Goal: Find specific page/section: Find specific page/section

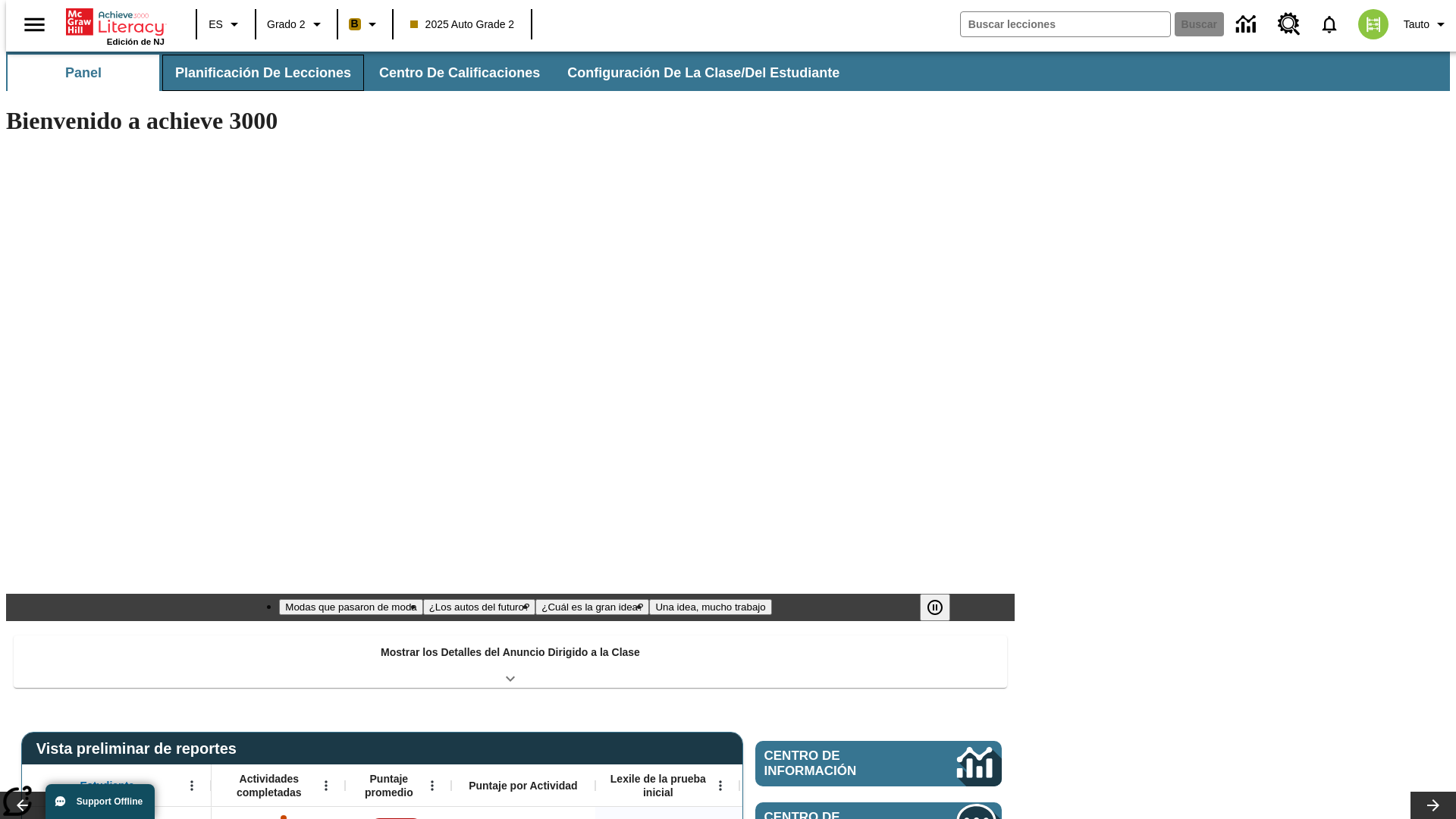
click at [254, 73] on span "Planificación de lecciones" at bounding box center [263, 73] width 176 height 17
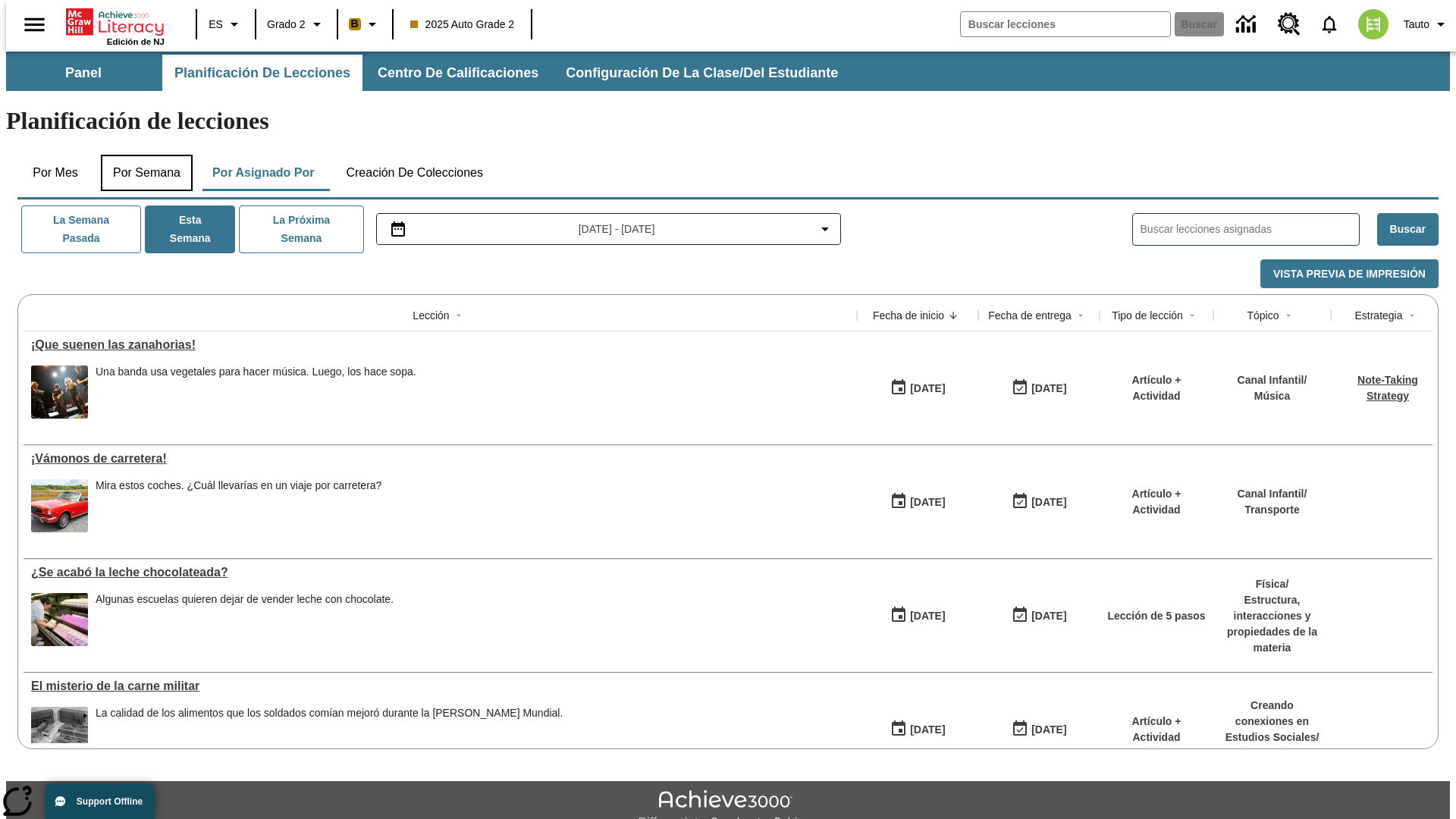
click at [142, 154] on button "Por semana" at bounding box center [147, 172] width 92 height 36
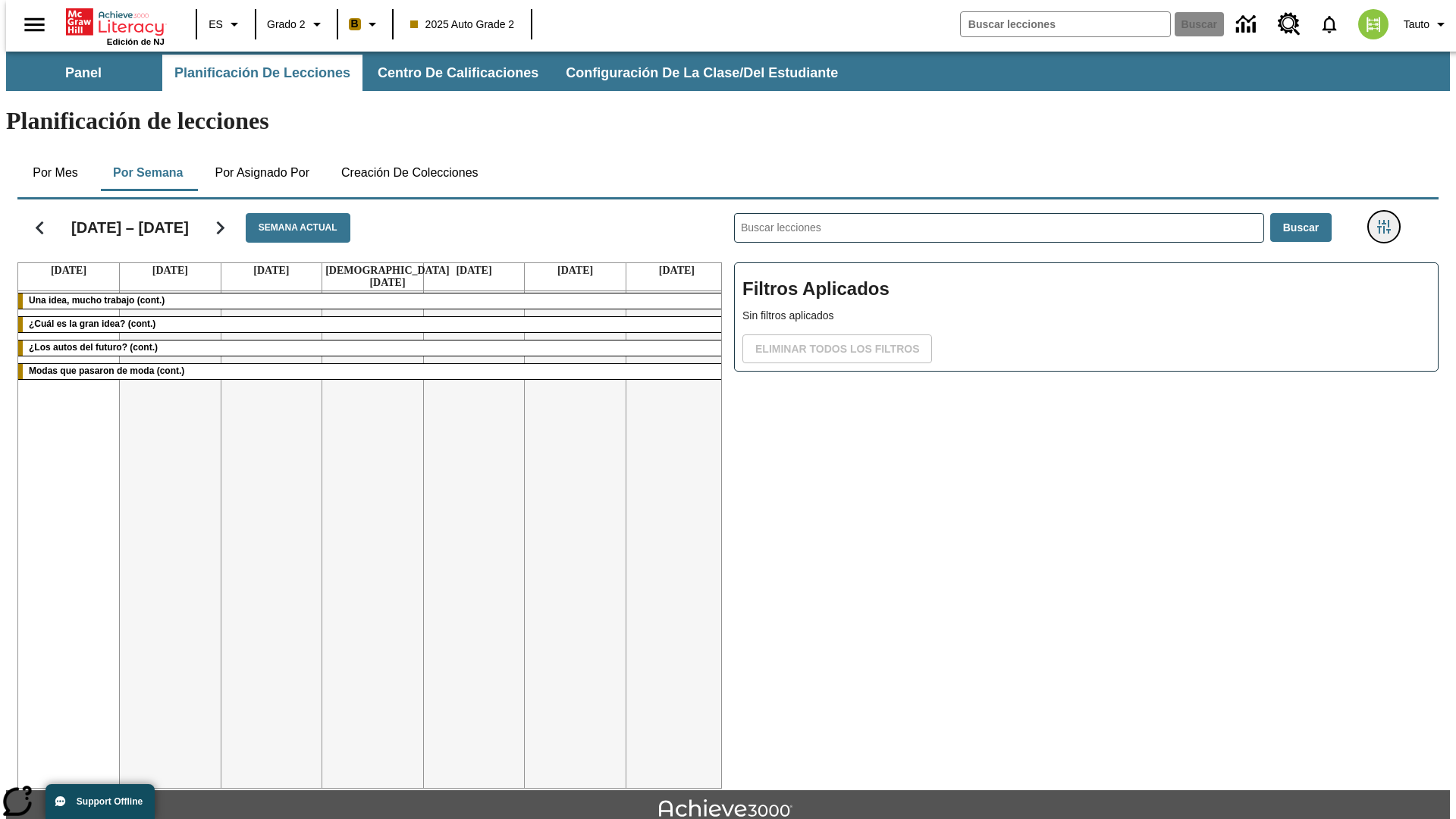
click at [1389, 220] on icon "Menú lateral de filtros" at bounding box center [1385, 227] width 14 height 14
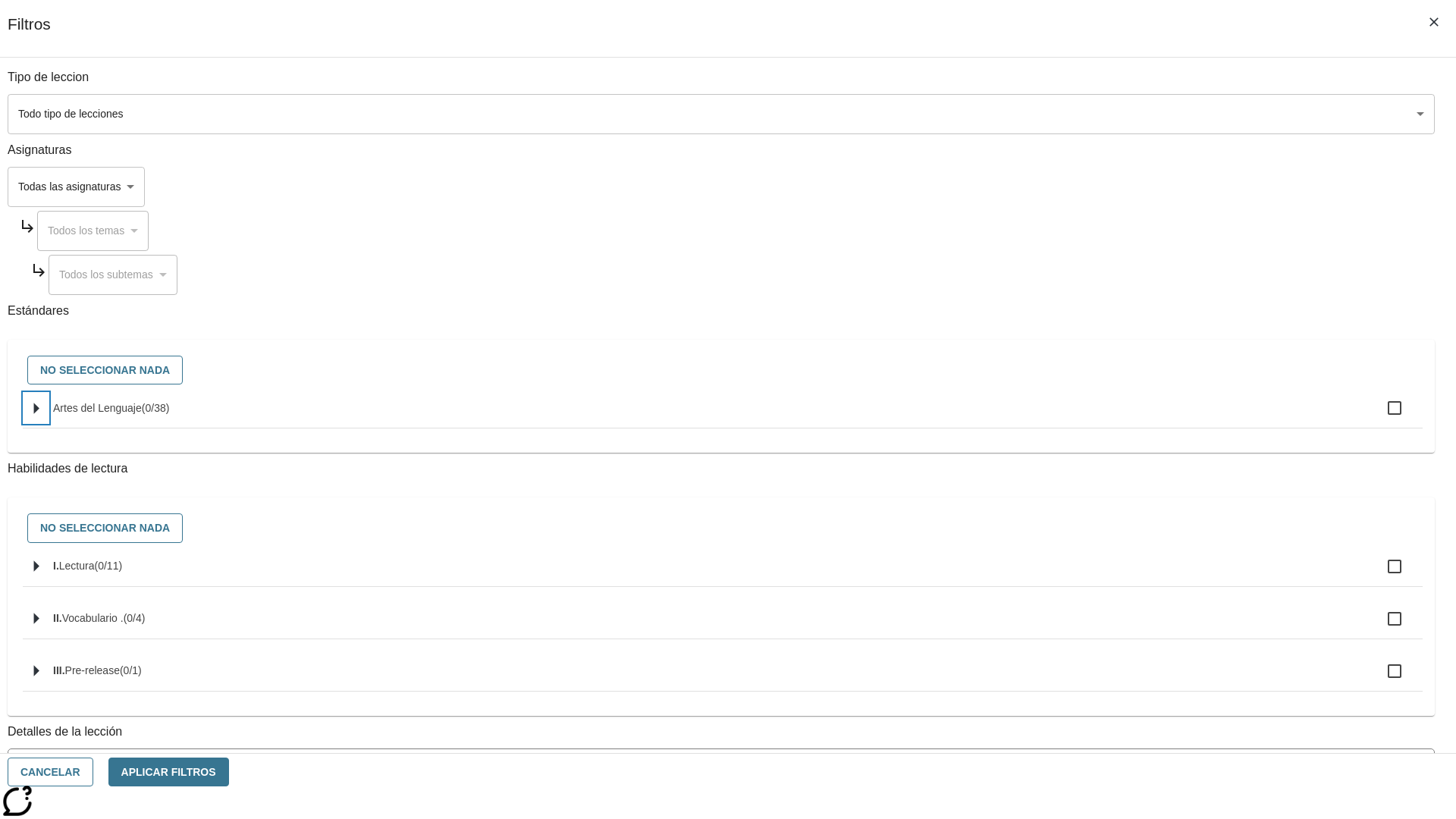
click at [40, 414] on icon "Seleccione estándares" at bounding box center [36, 408] width 5 height 12
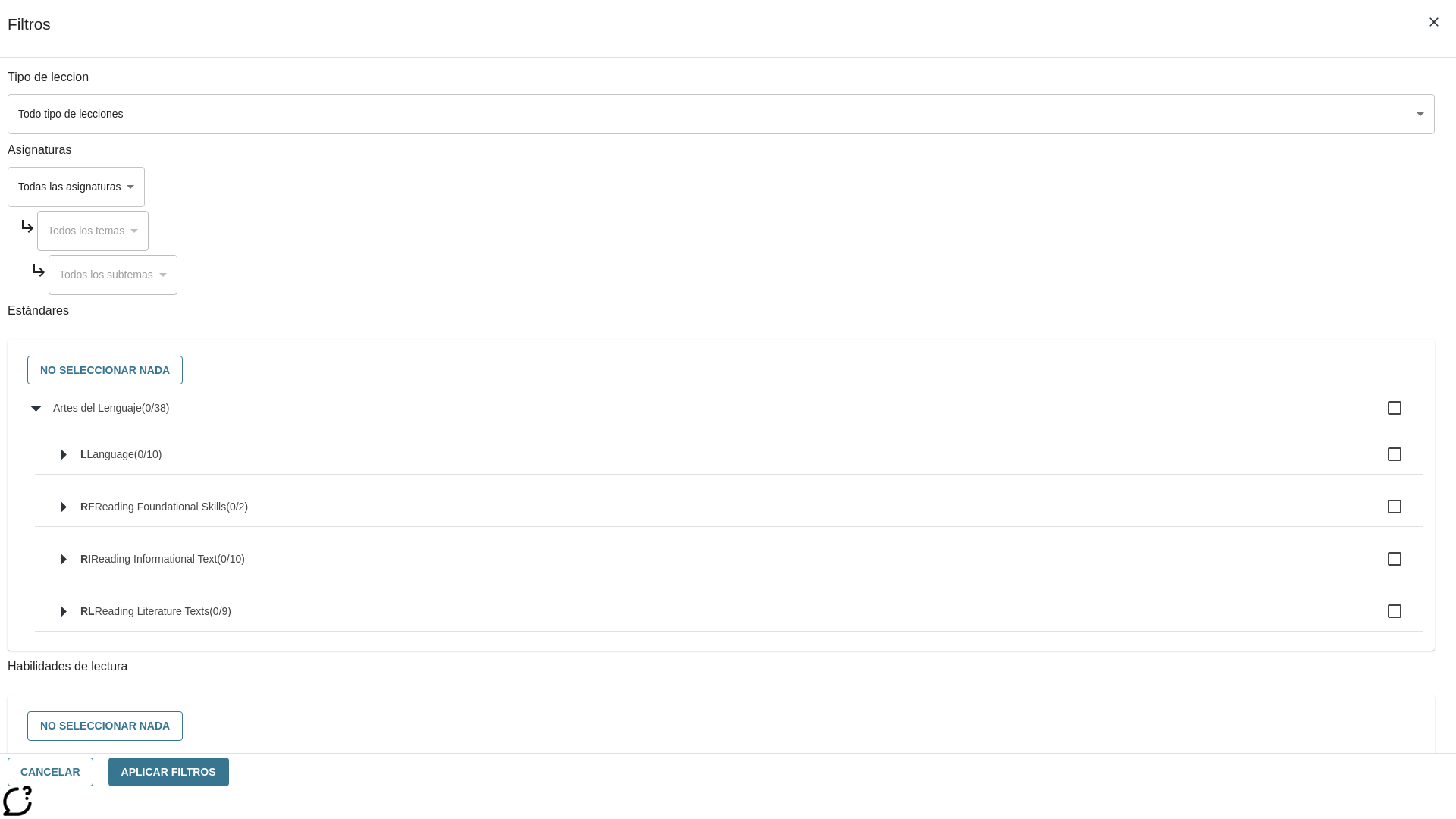
click at [1103, 416] on label "Artes del Lenguaje ( 0 / 38 )" at bounding box center [731, 408] width 1357 height 32
click at [1379, 416] on input "Artes del Lenguaje ( 0 / 38 )" at bounding box center [1395, 408] width 32 height 32
checkbox input "true"
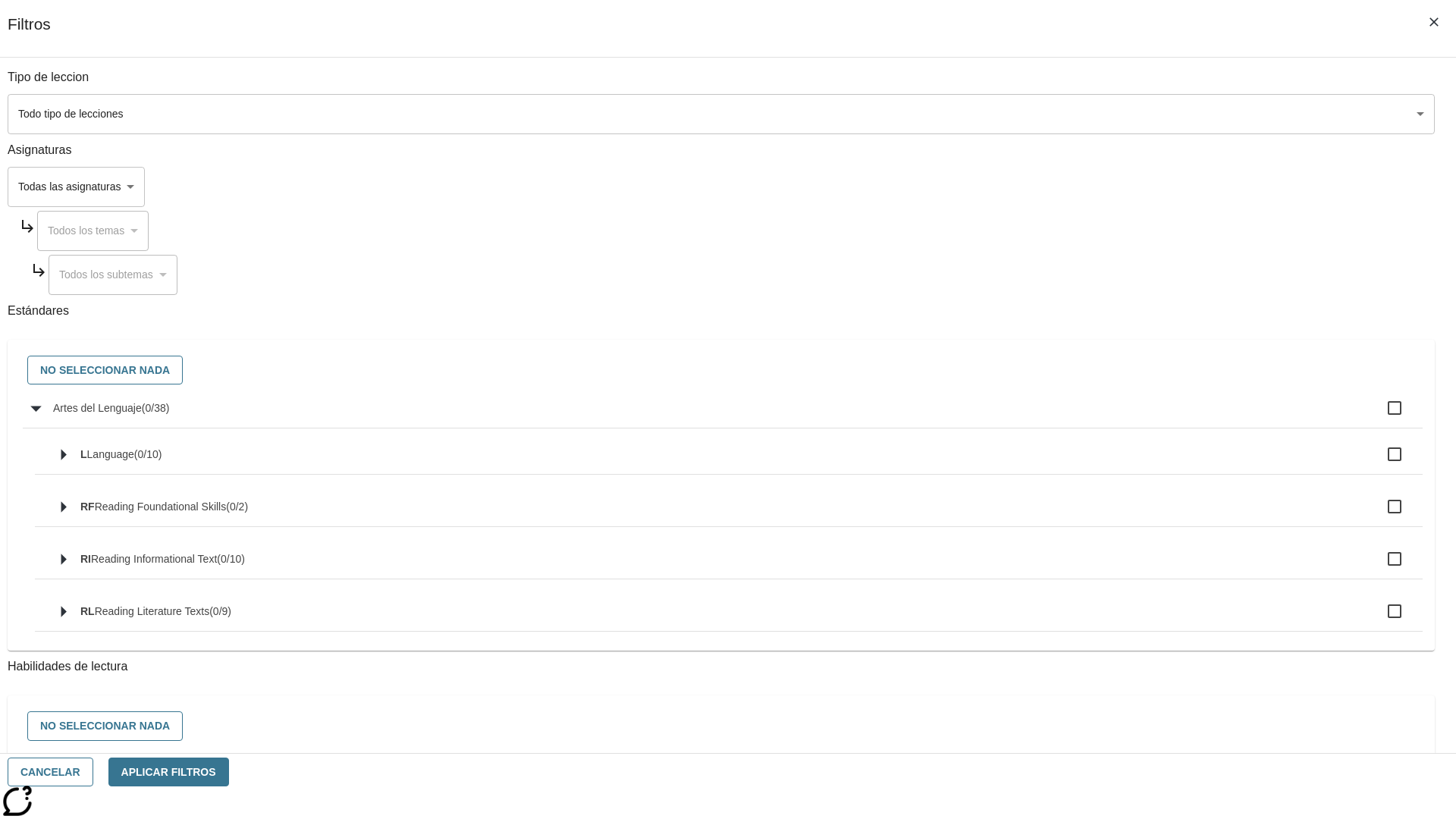
checkbox input "true"
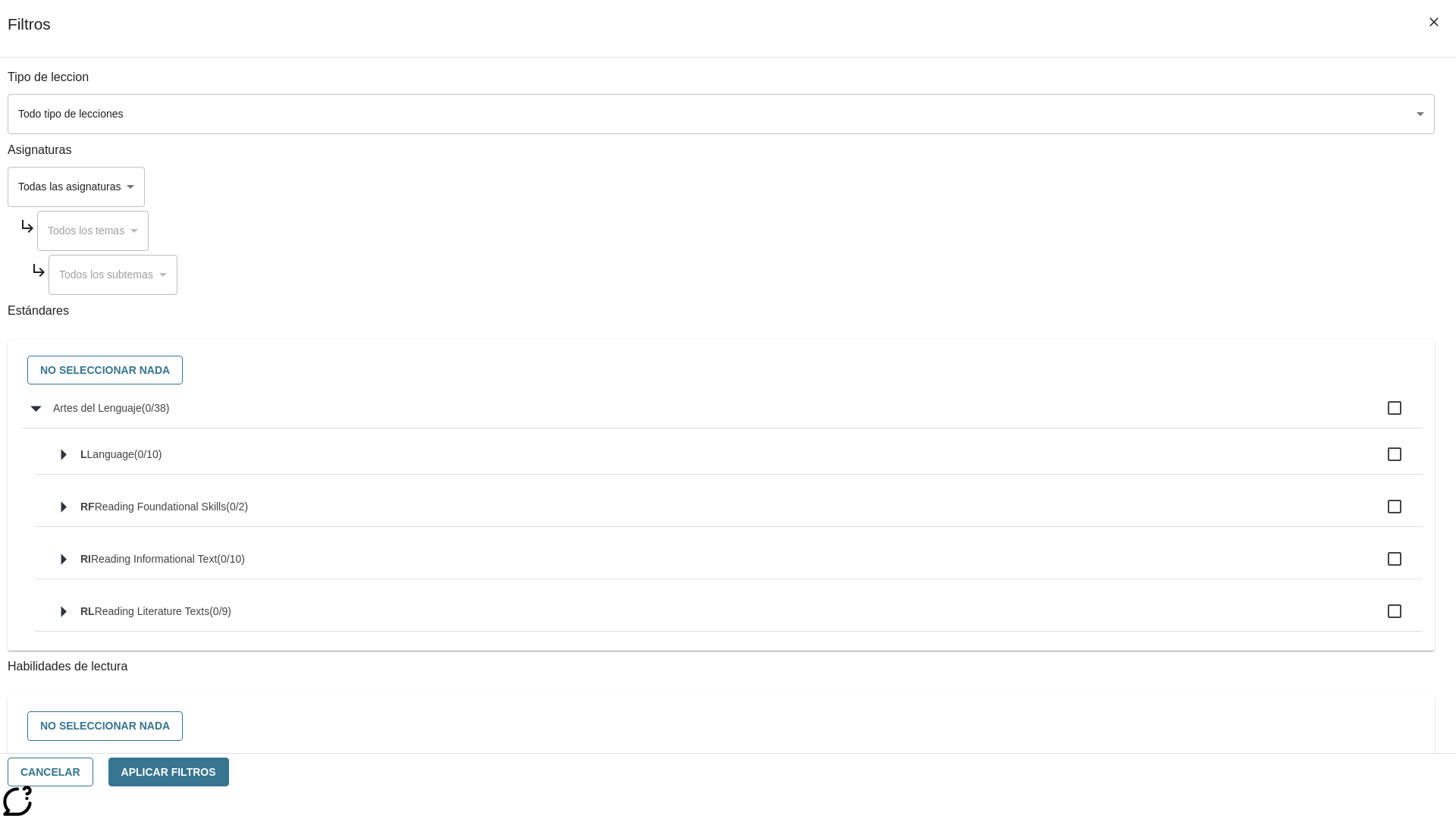
checkbox input "true"
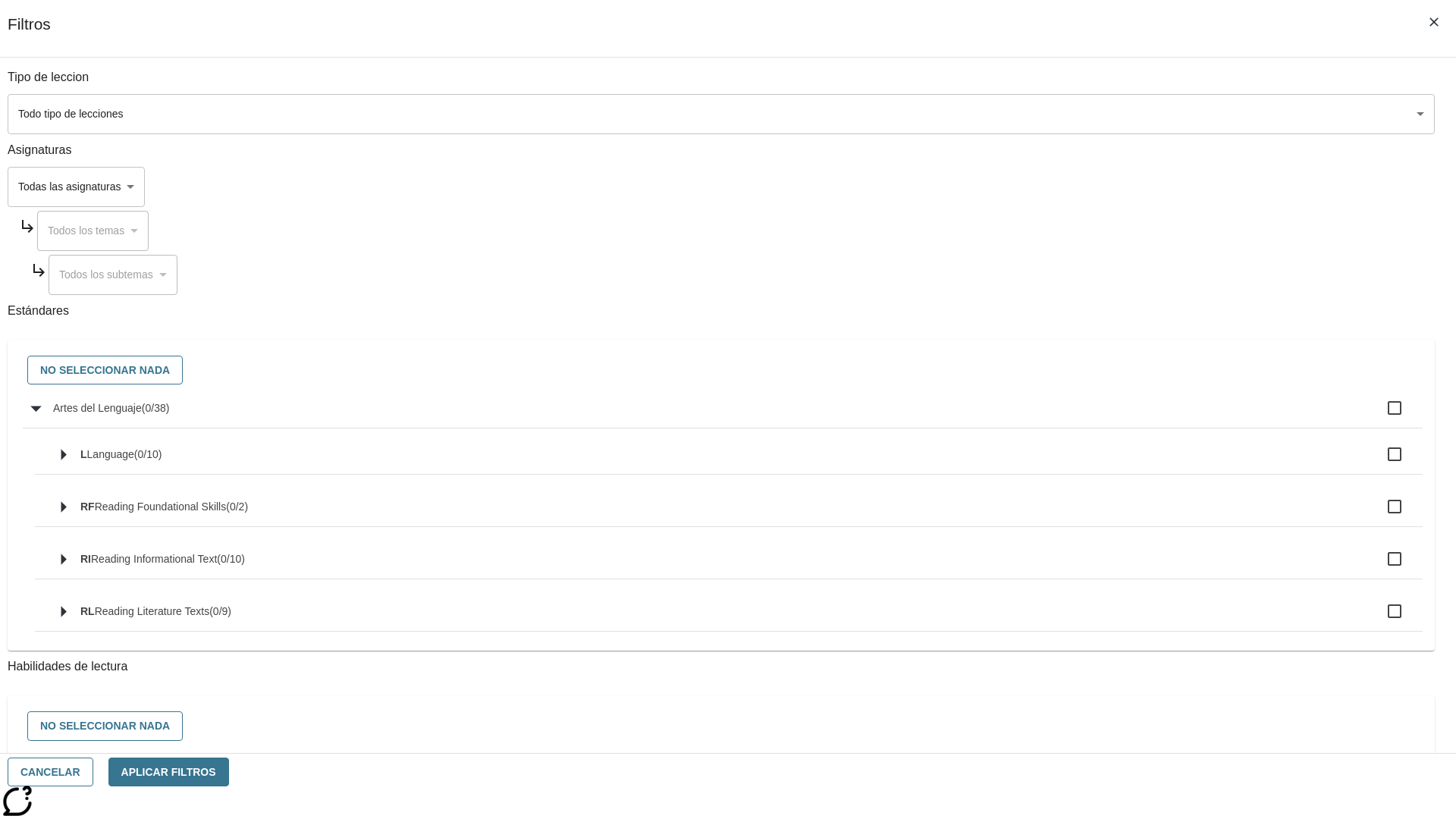
checkbox input "true"
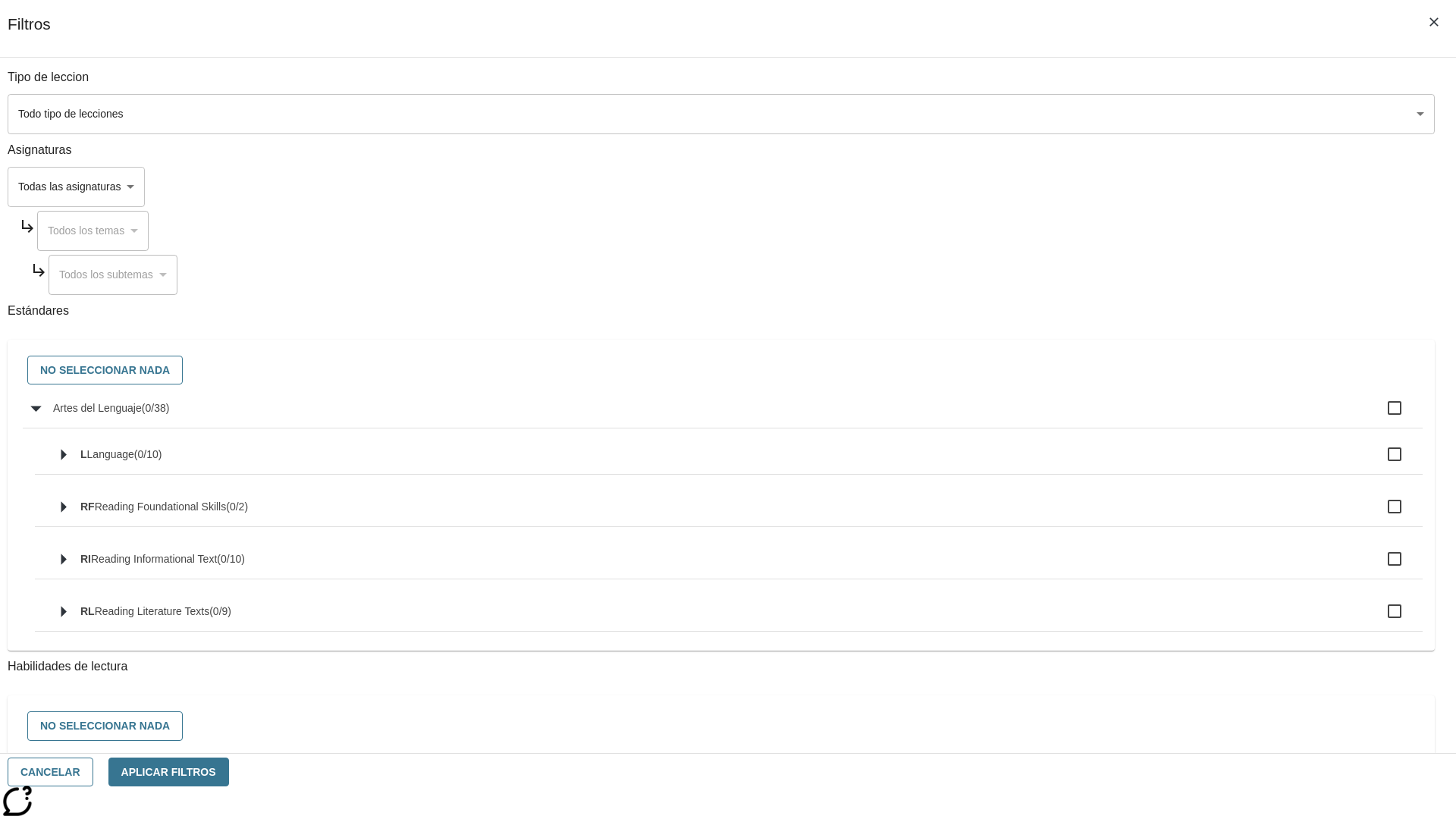
checkbox input "true"
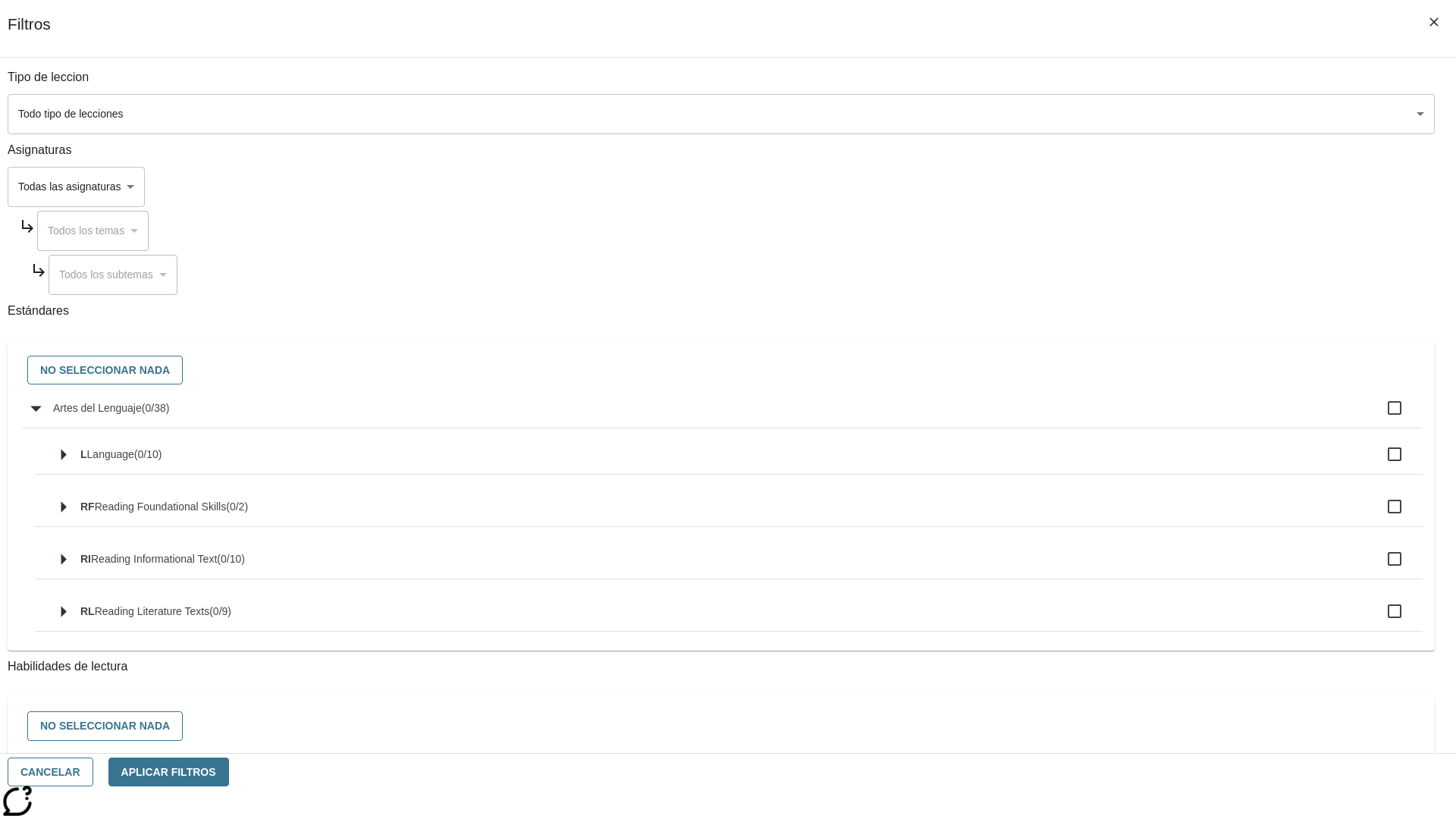
checkbox input "true"
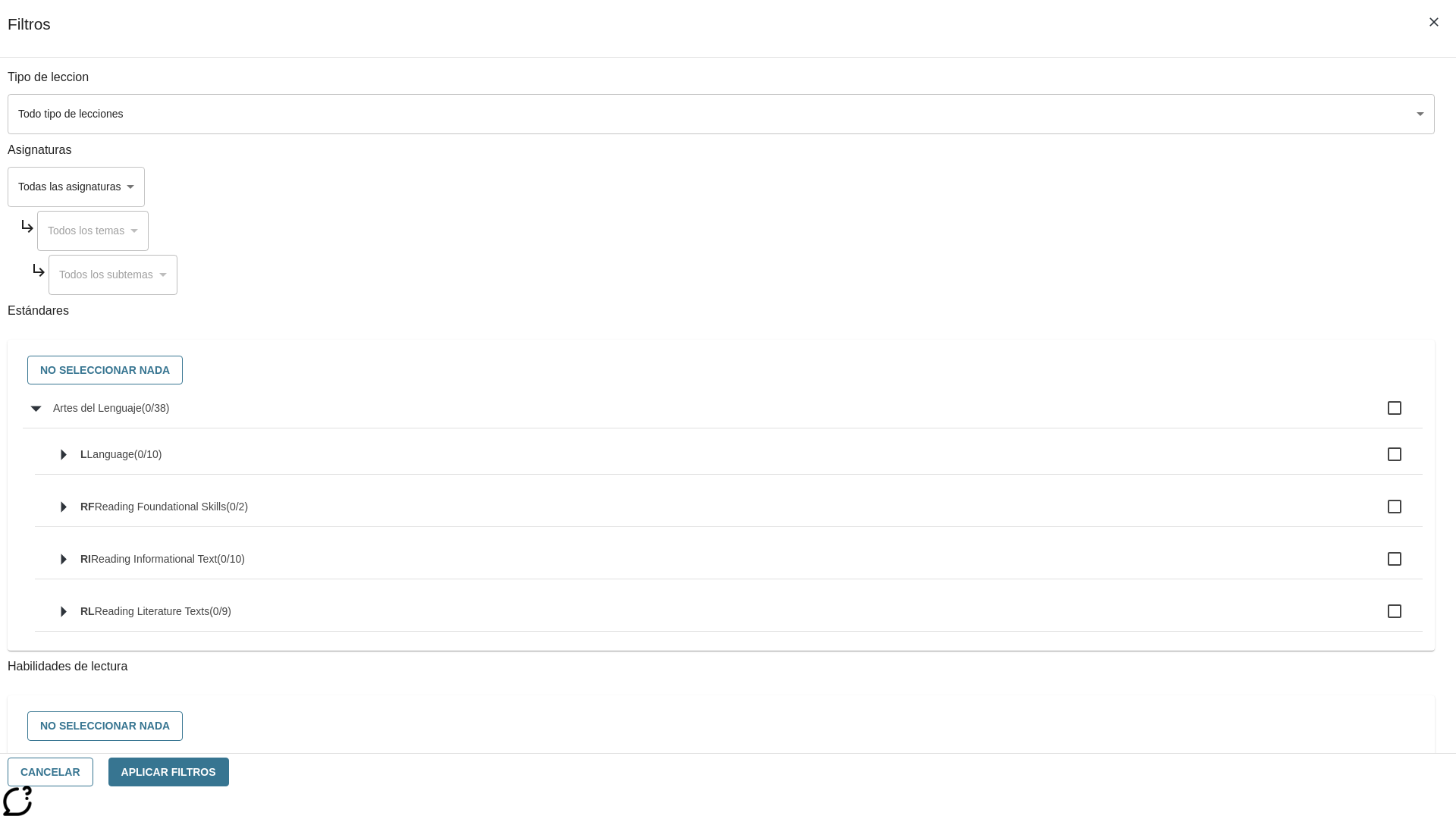
checkbox input "true"
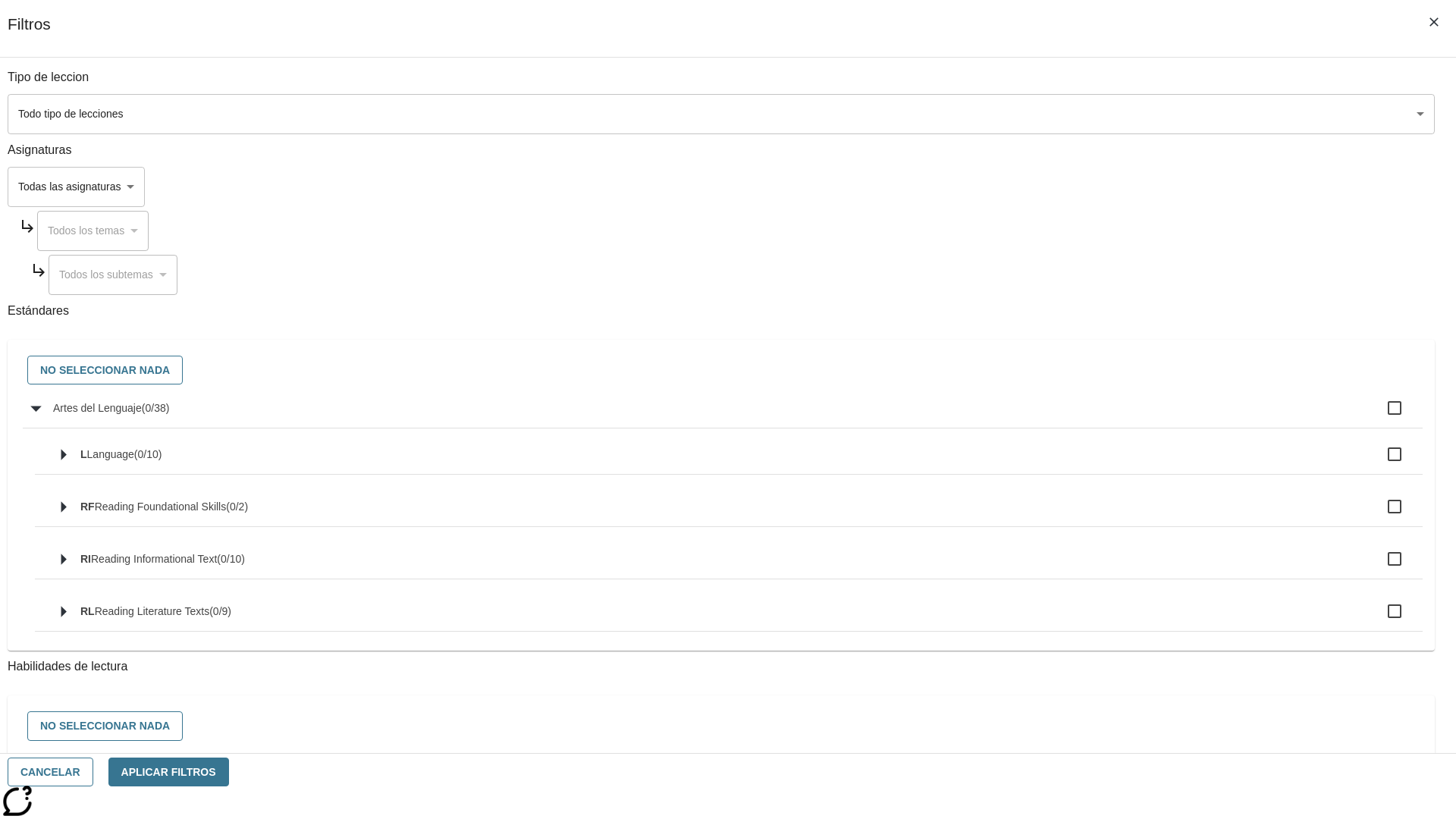
checkbox input "true"
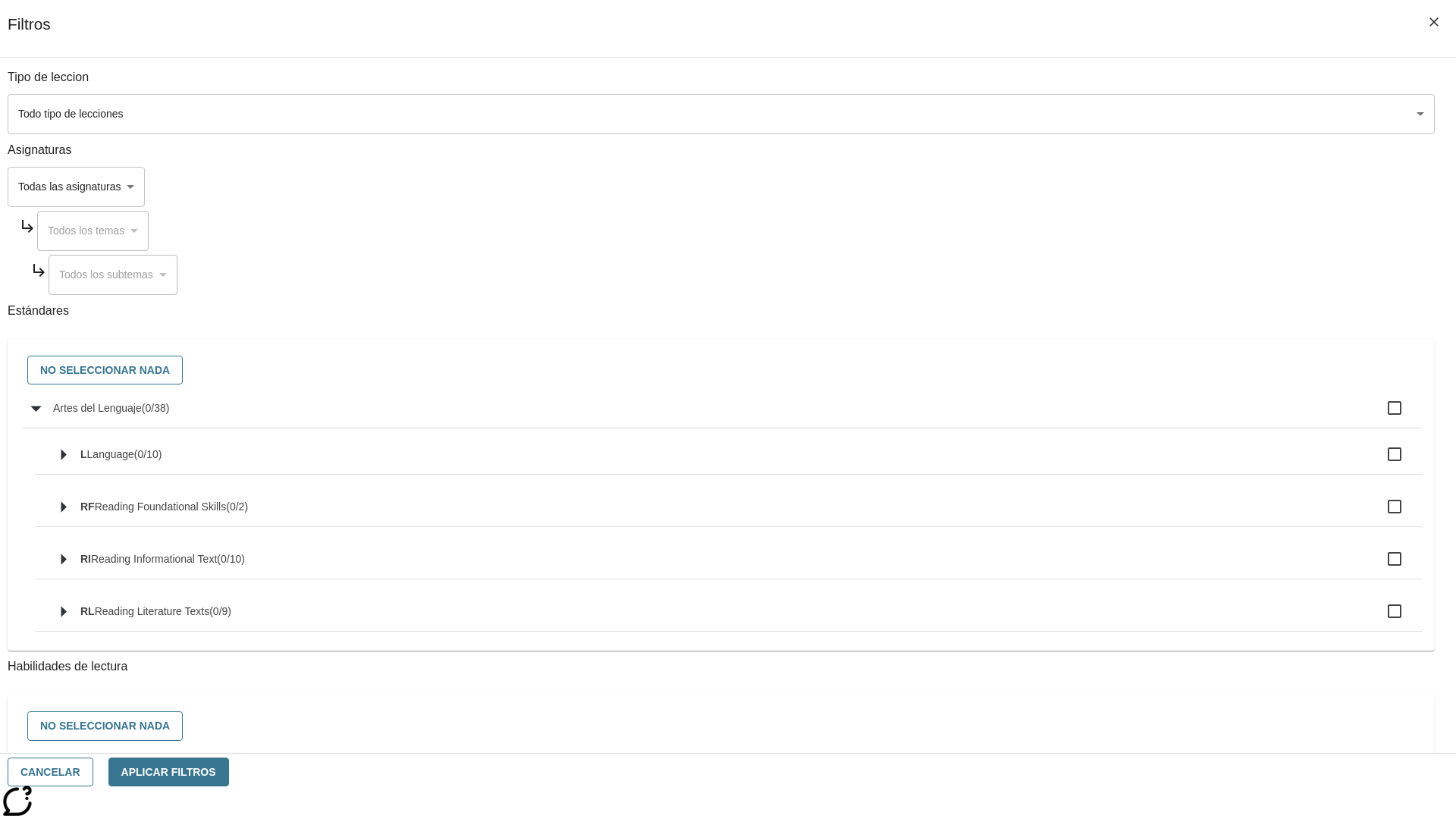
checkbox input "true"
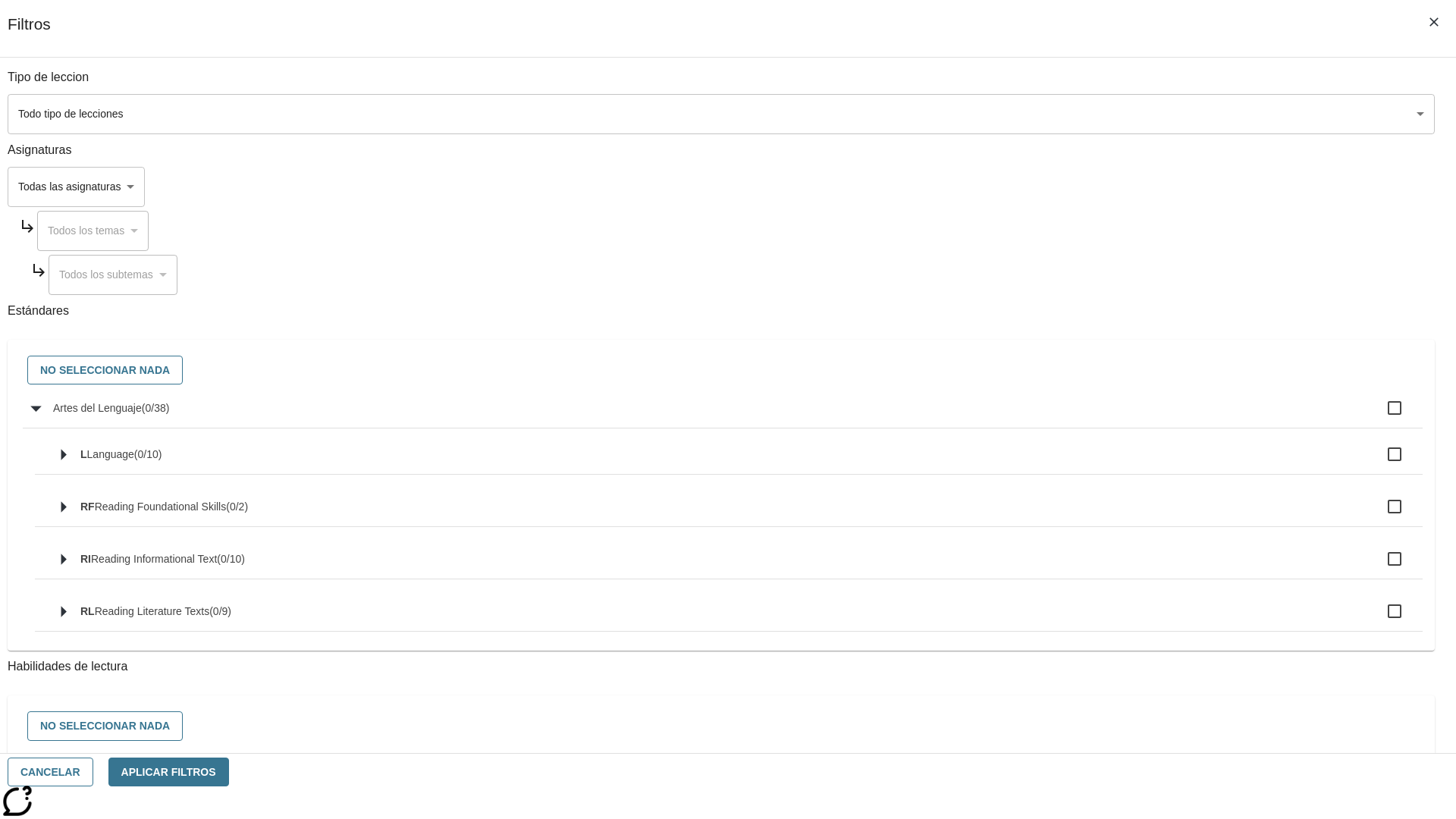
checkbox input "true"
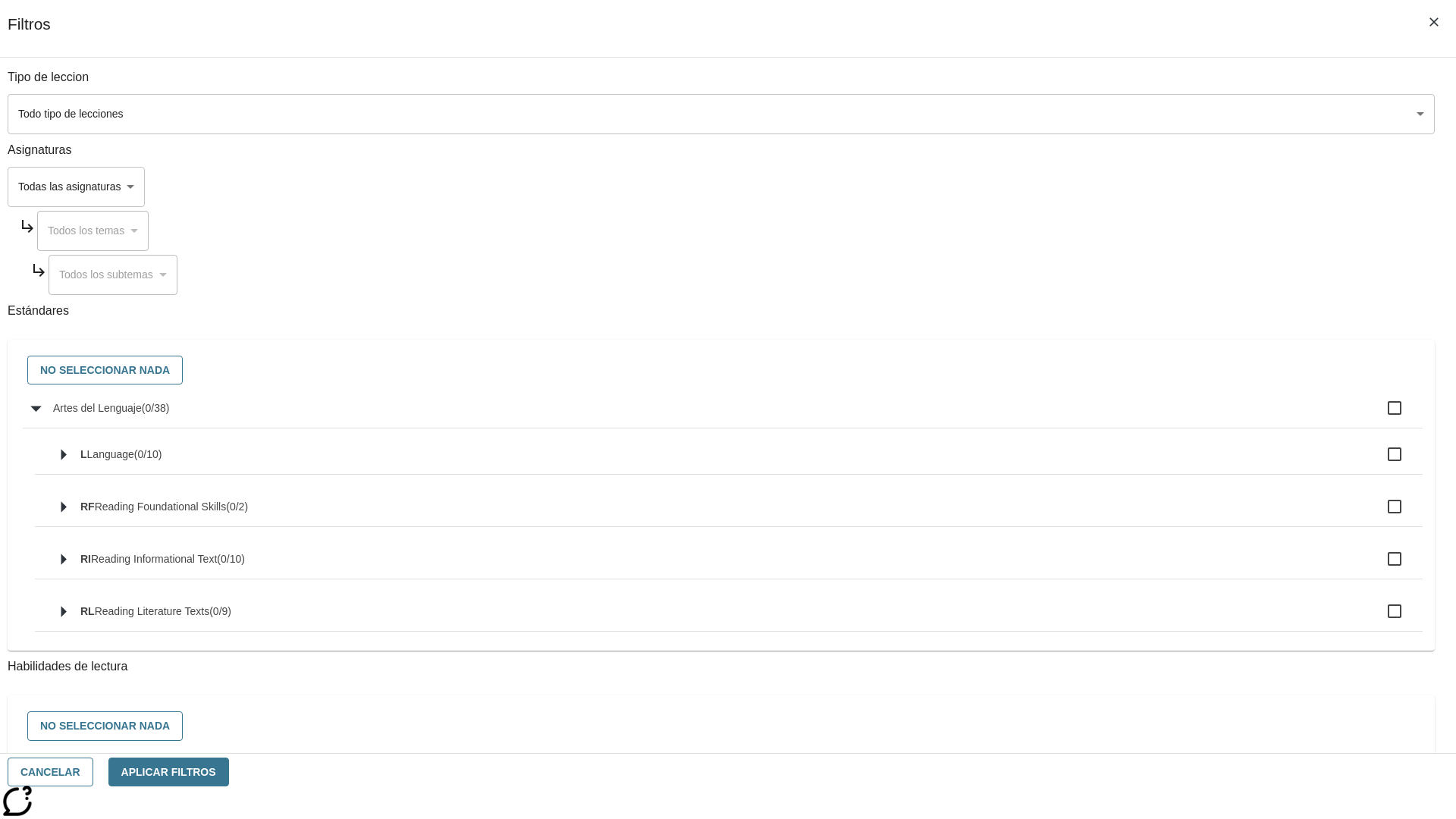
checkbox input "true"
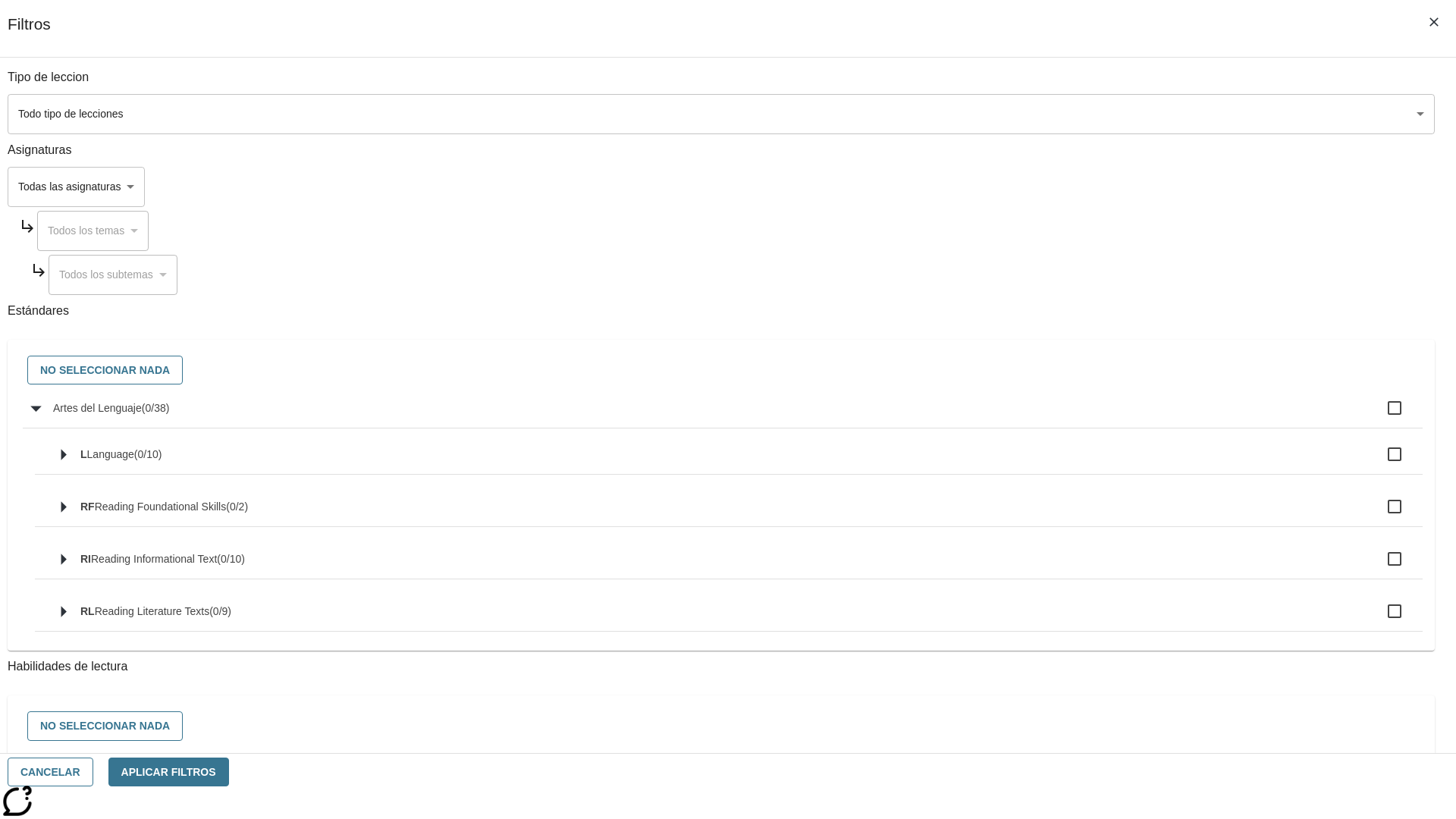
checkbox input "true"
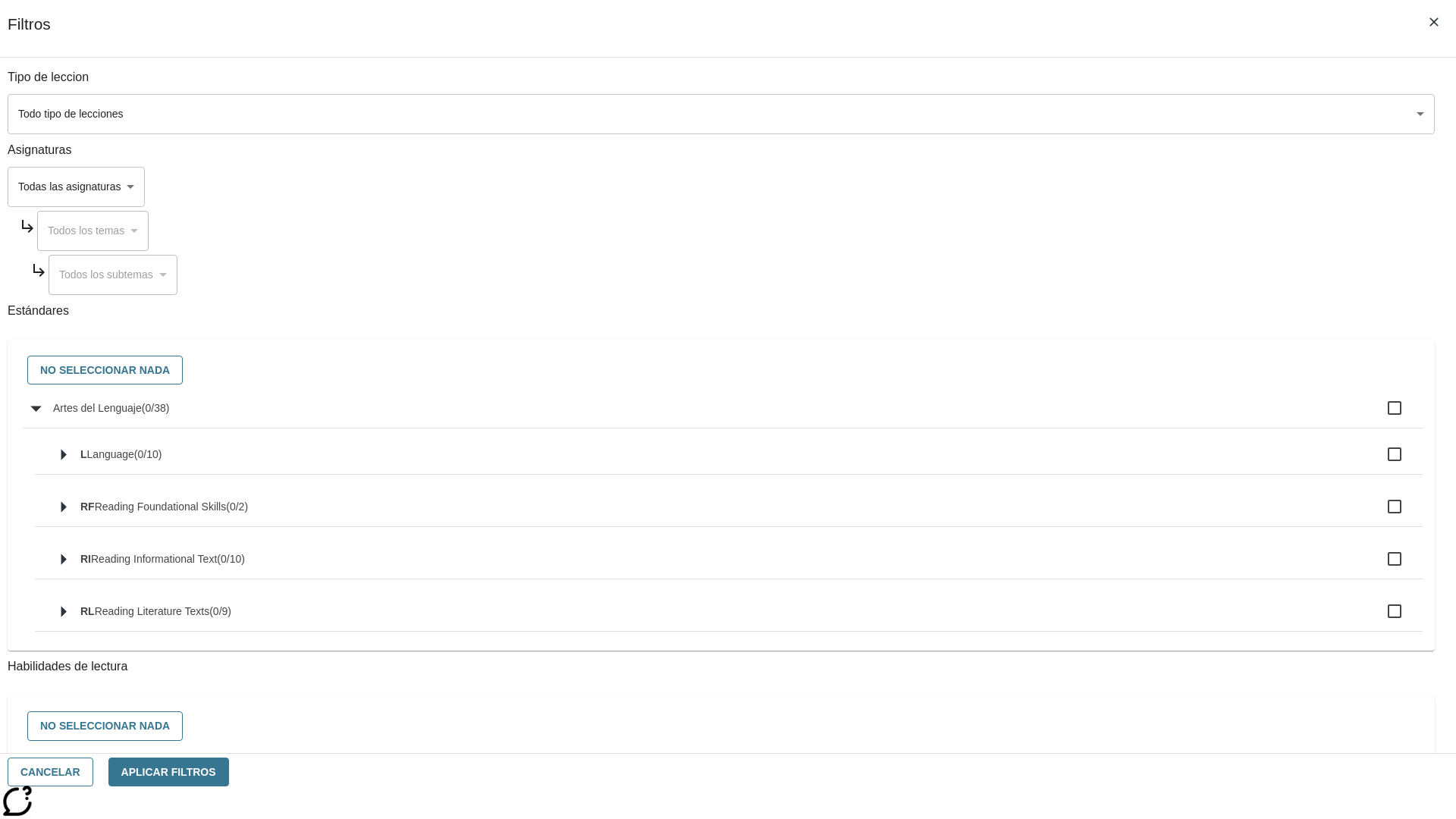
checkbox input "true"
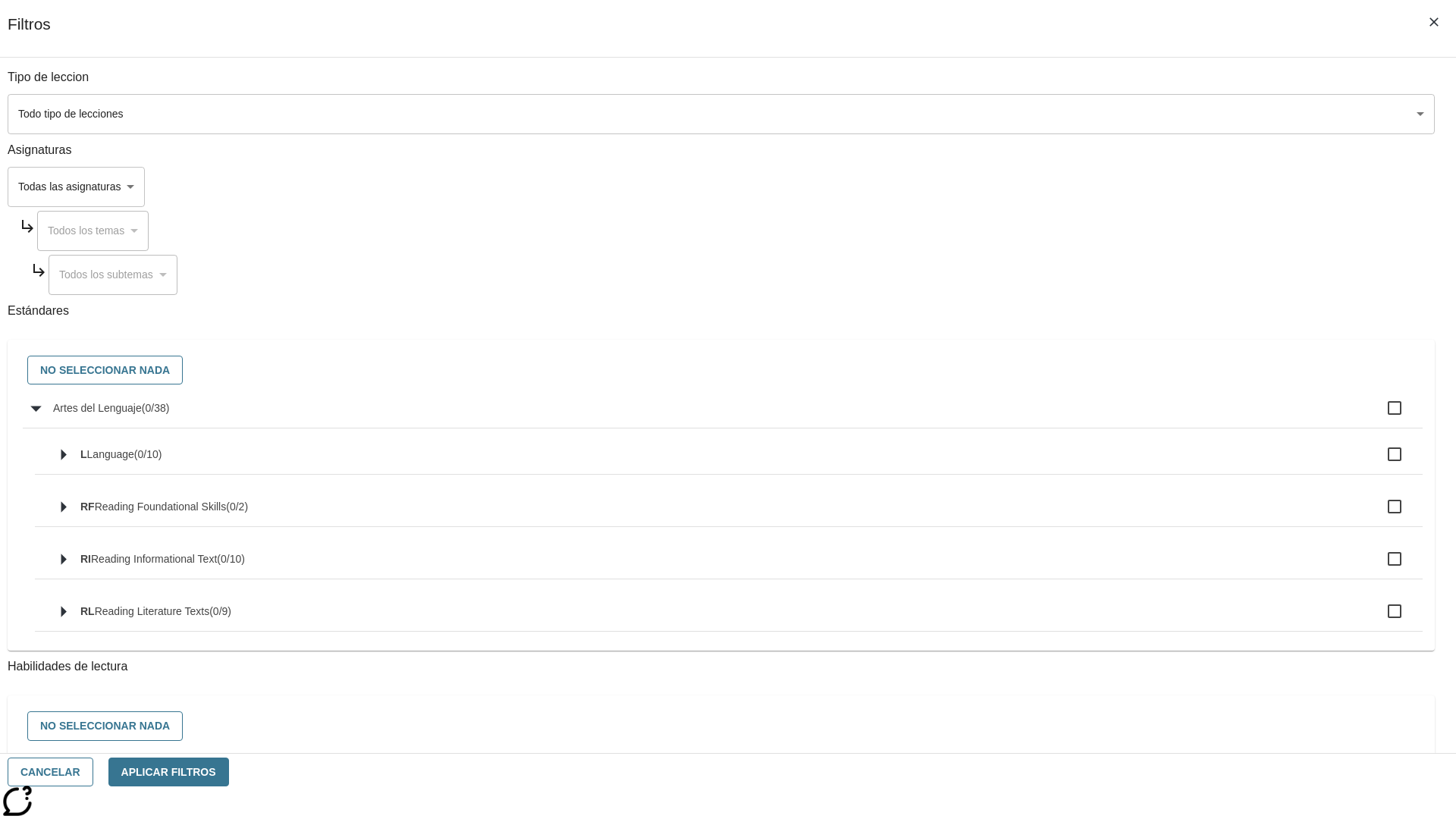
checkbox input "true"
click at [183, 371] on button "No seleccionar nada" at bounding box center [105, 371] width 155 height 29
checkbox input "false"
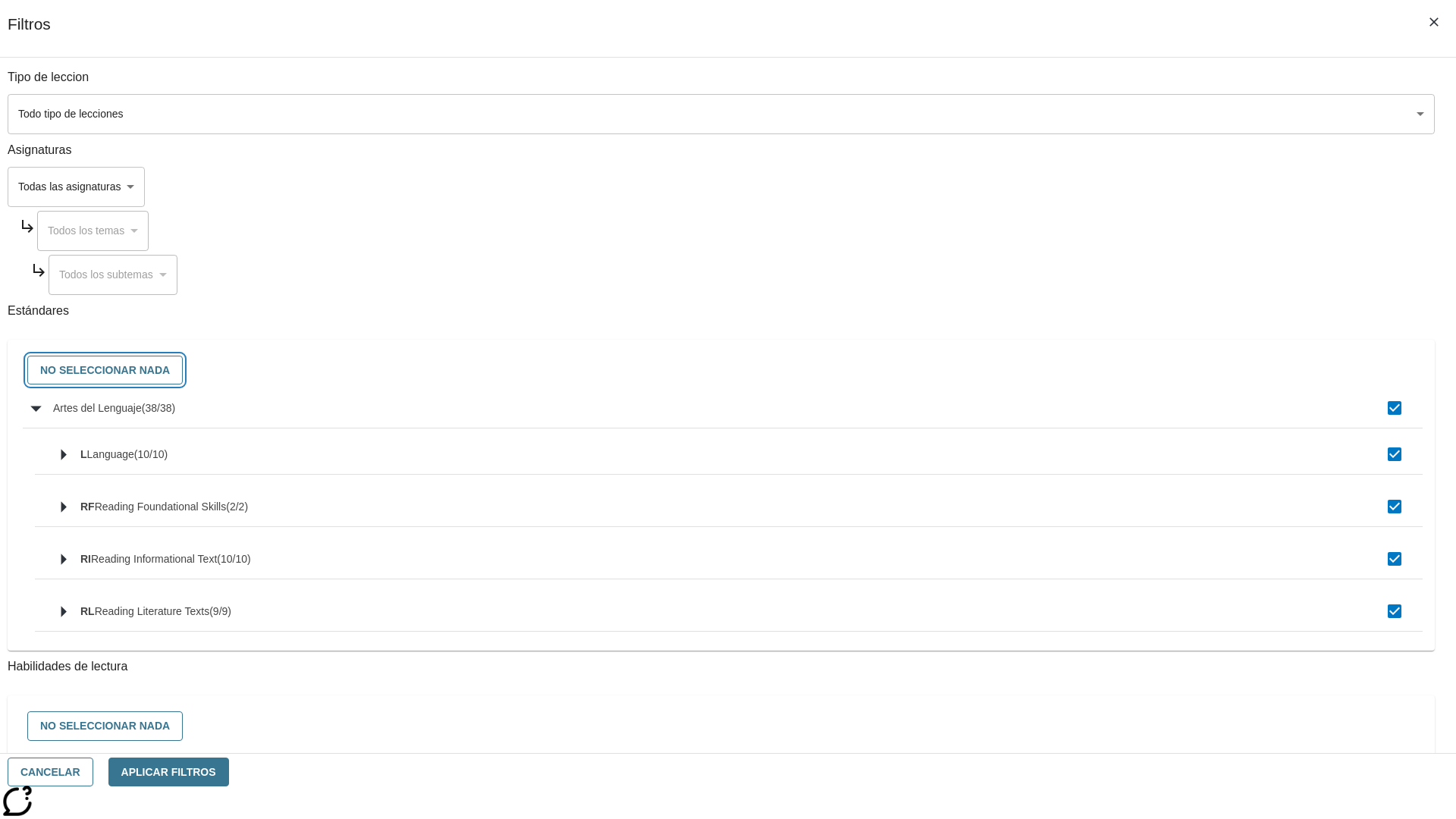
checkbox input "false"
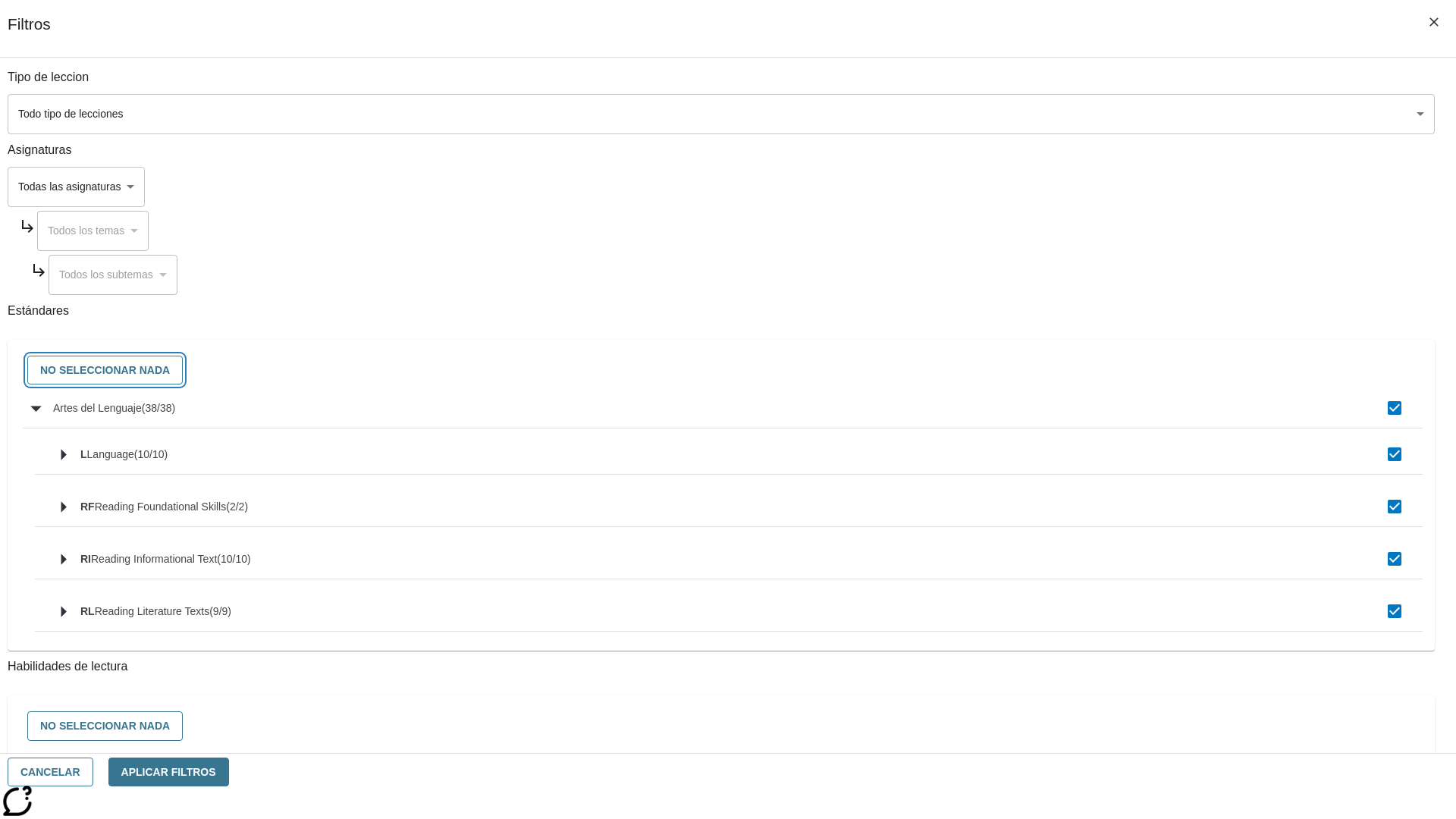
checkbox input "false"
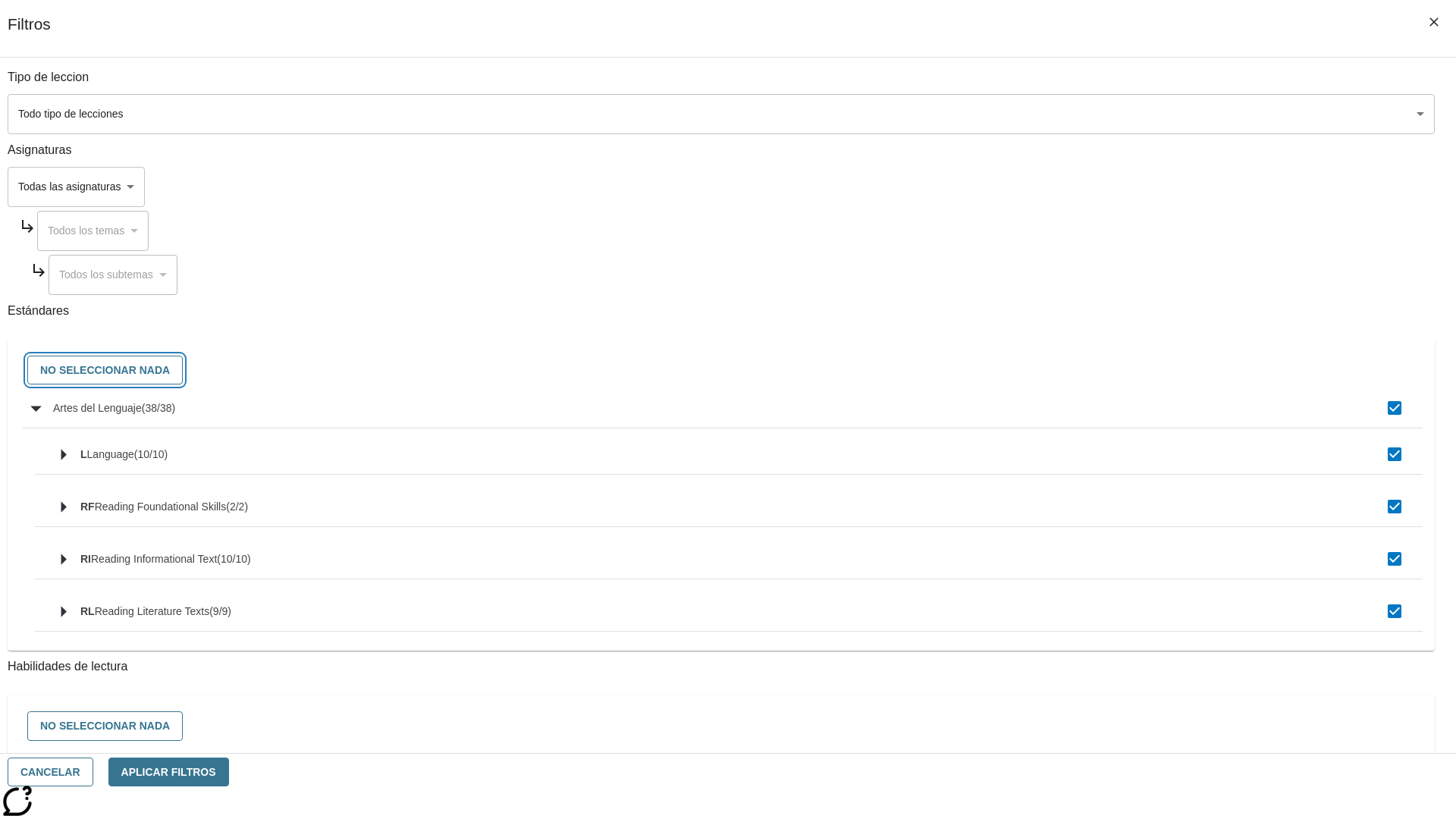
checkbox input "false"
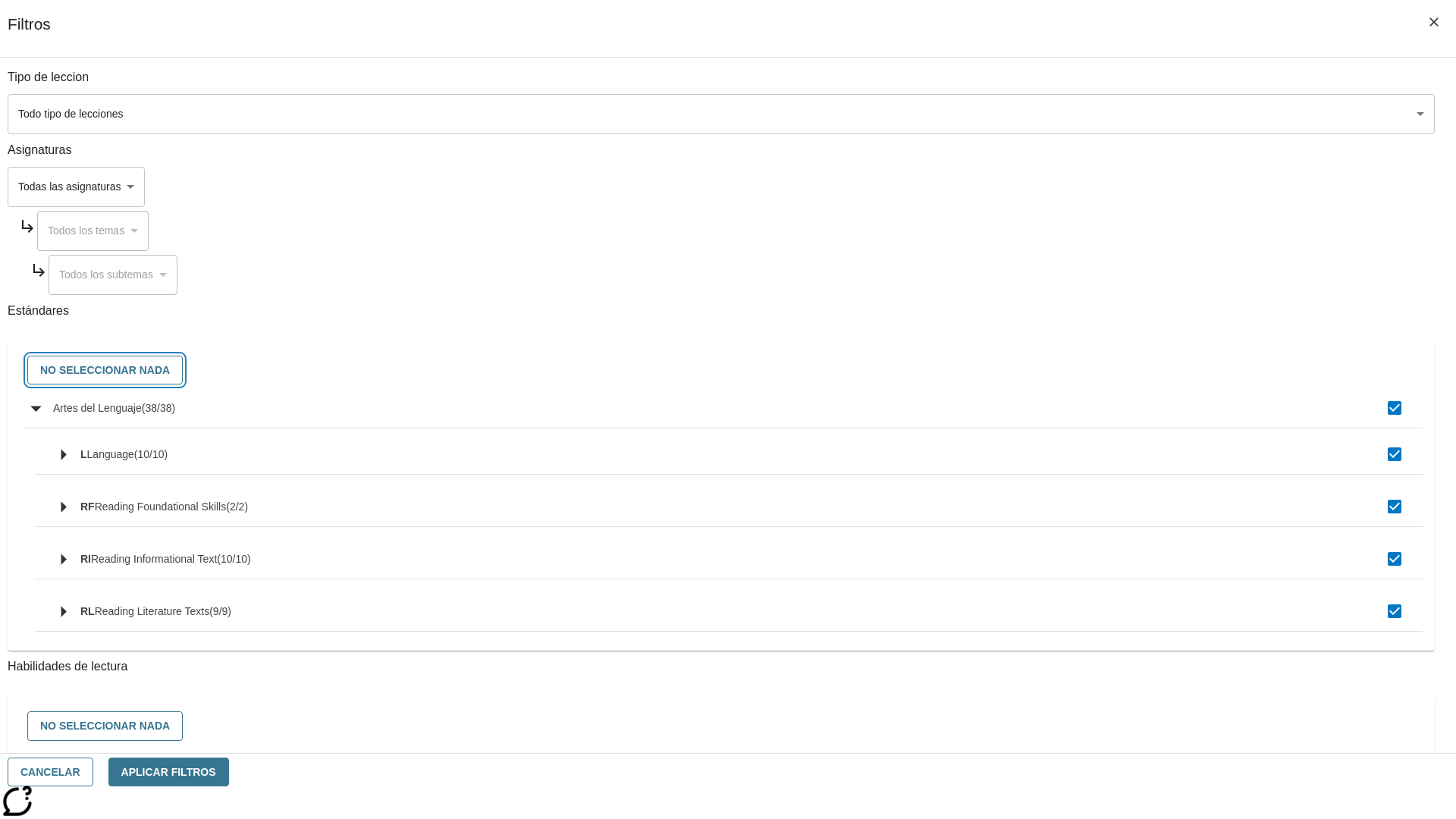
checkbox input "false"
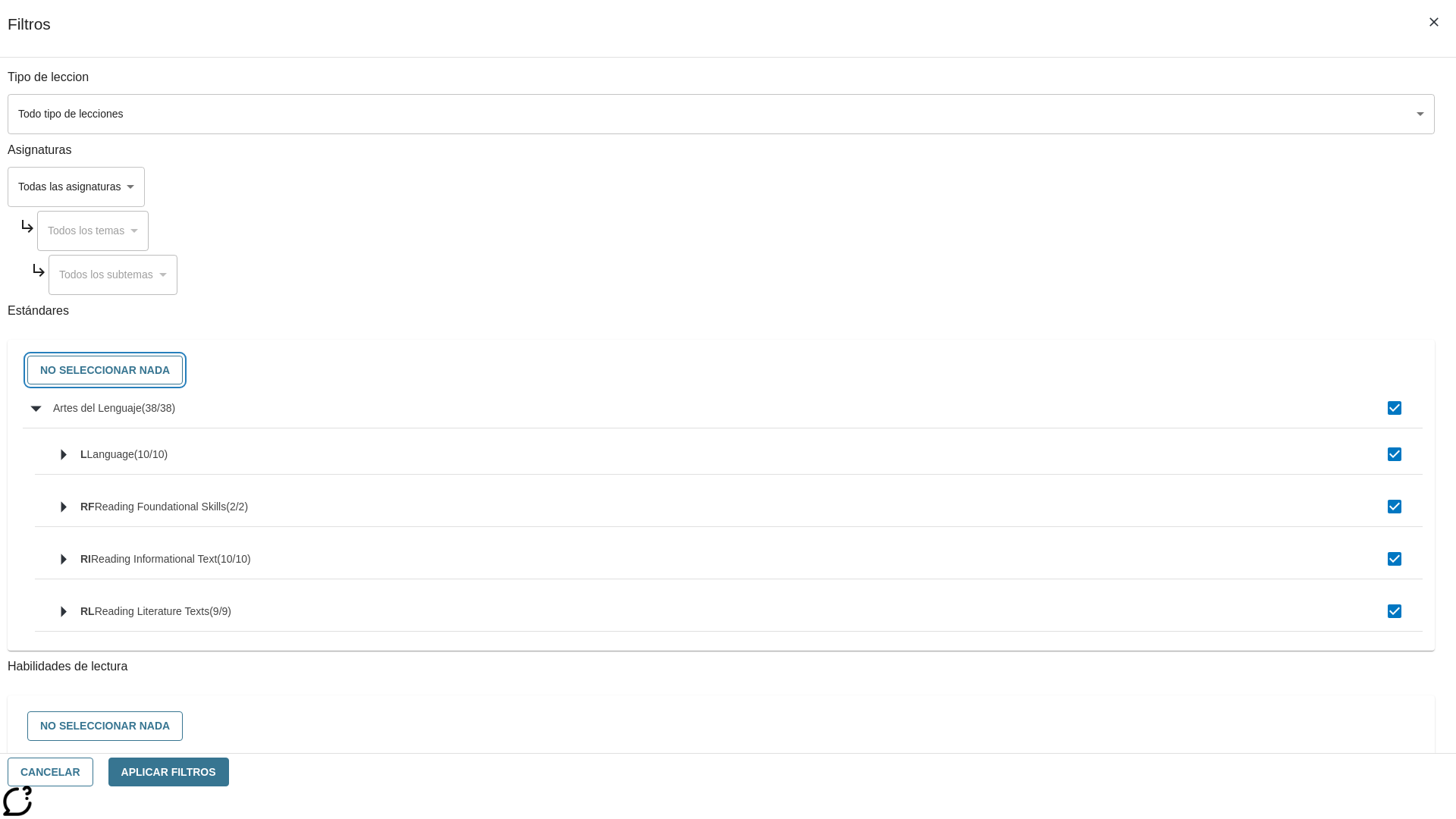
checkbox input "false"
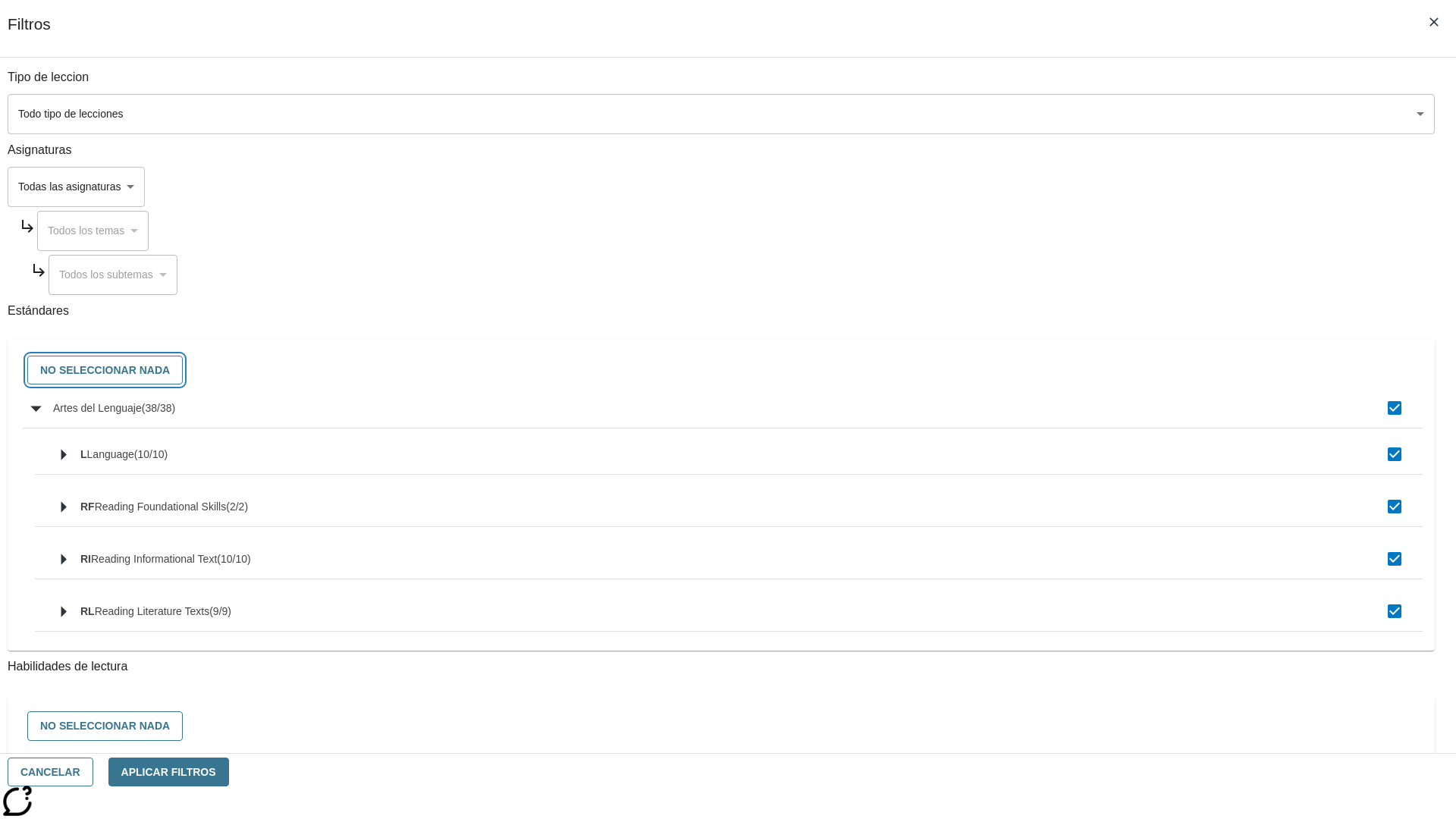
checkbox input "false"
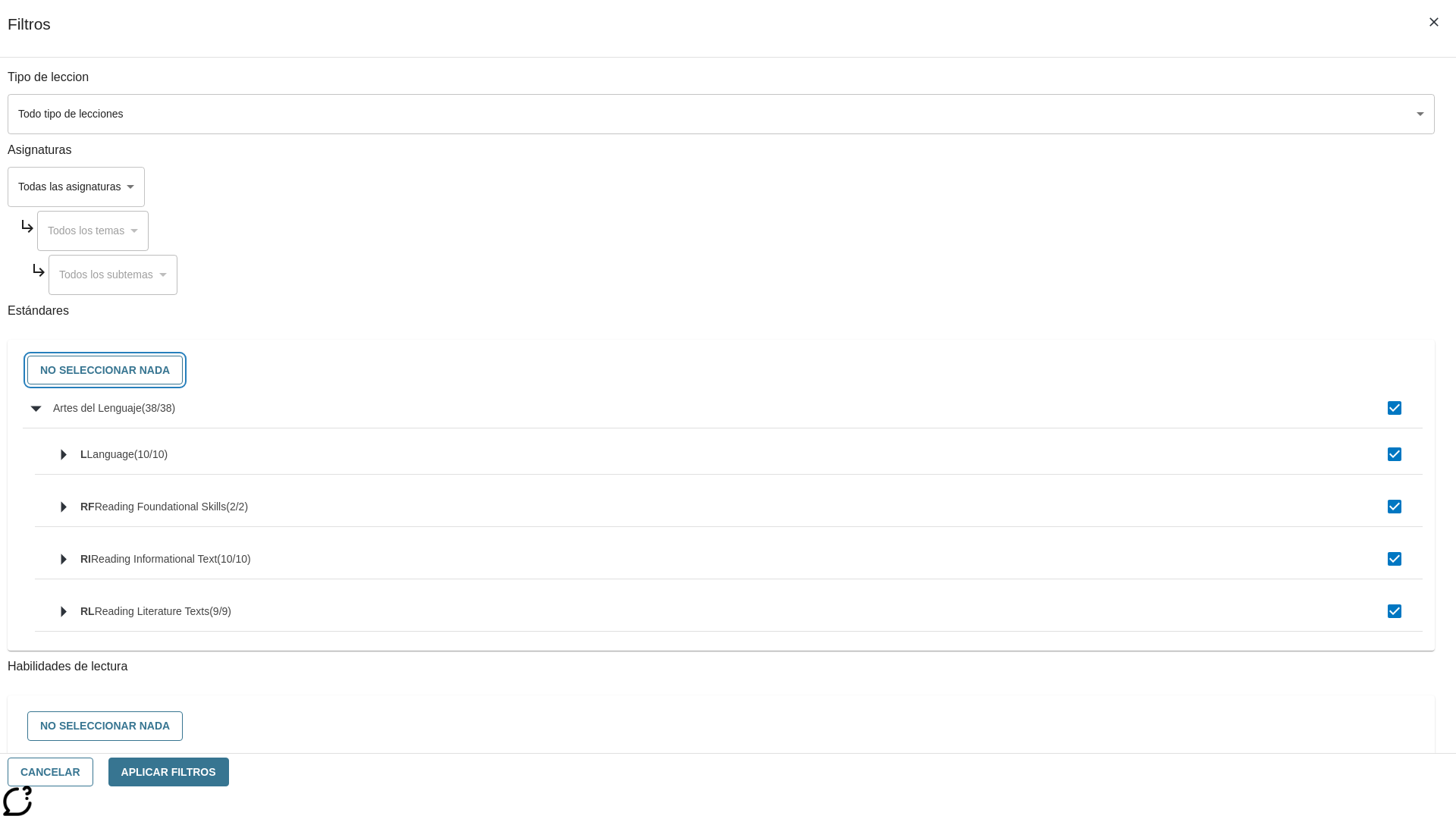
checkbox input "false"
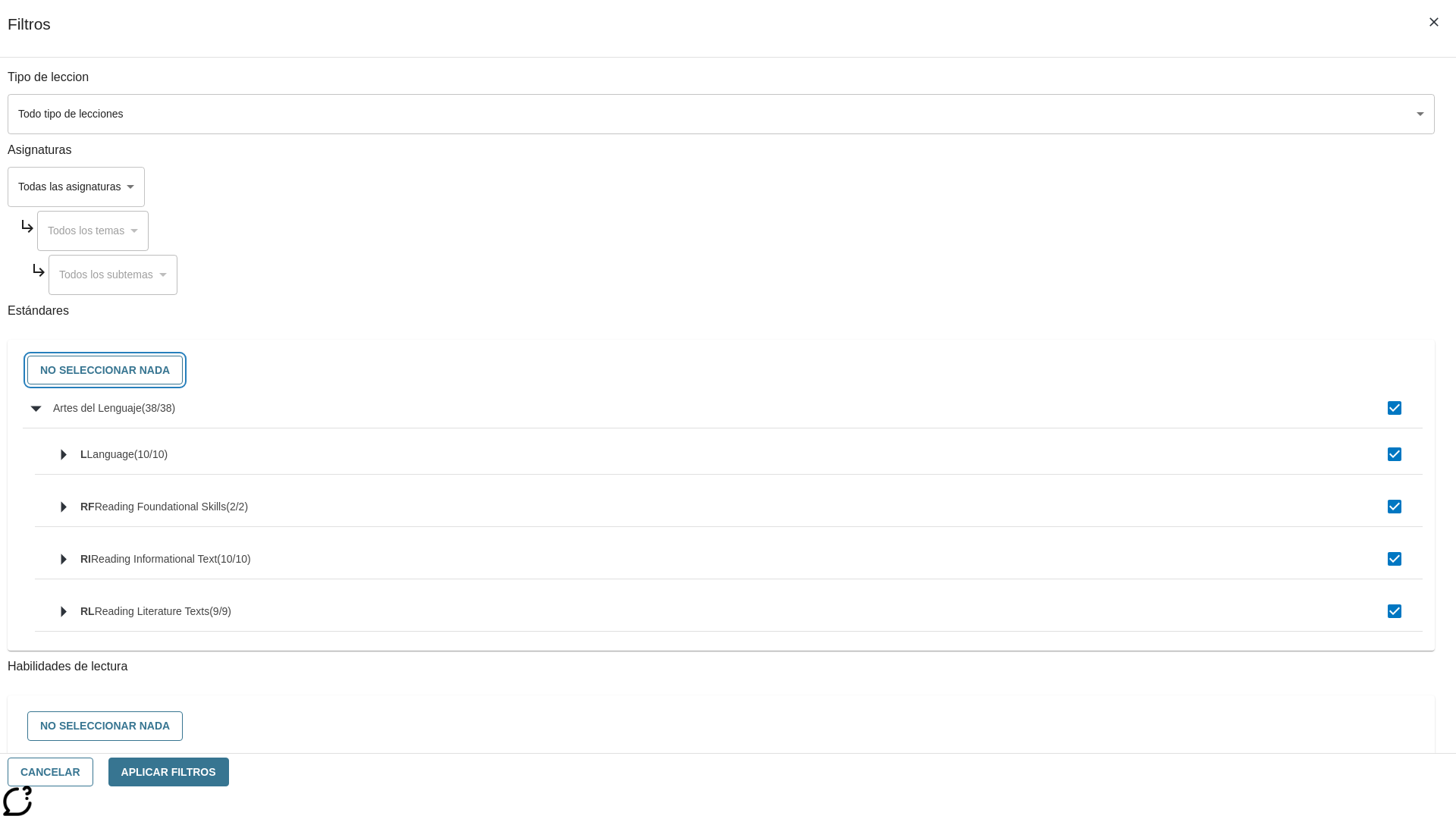
checkbox input "false"
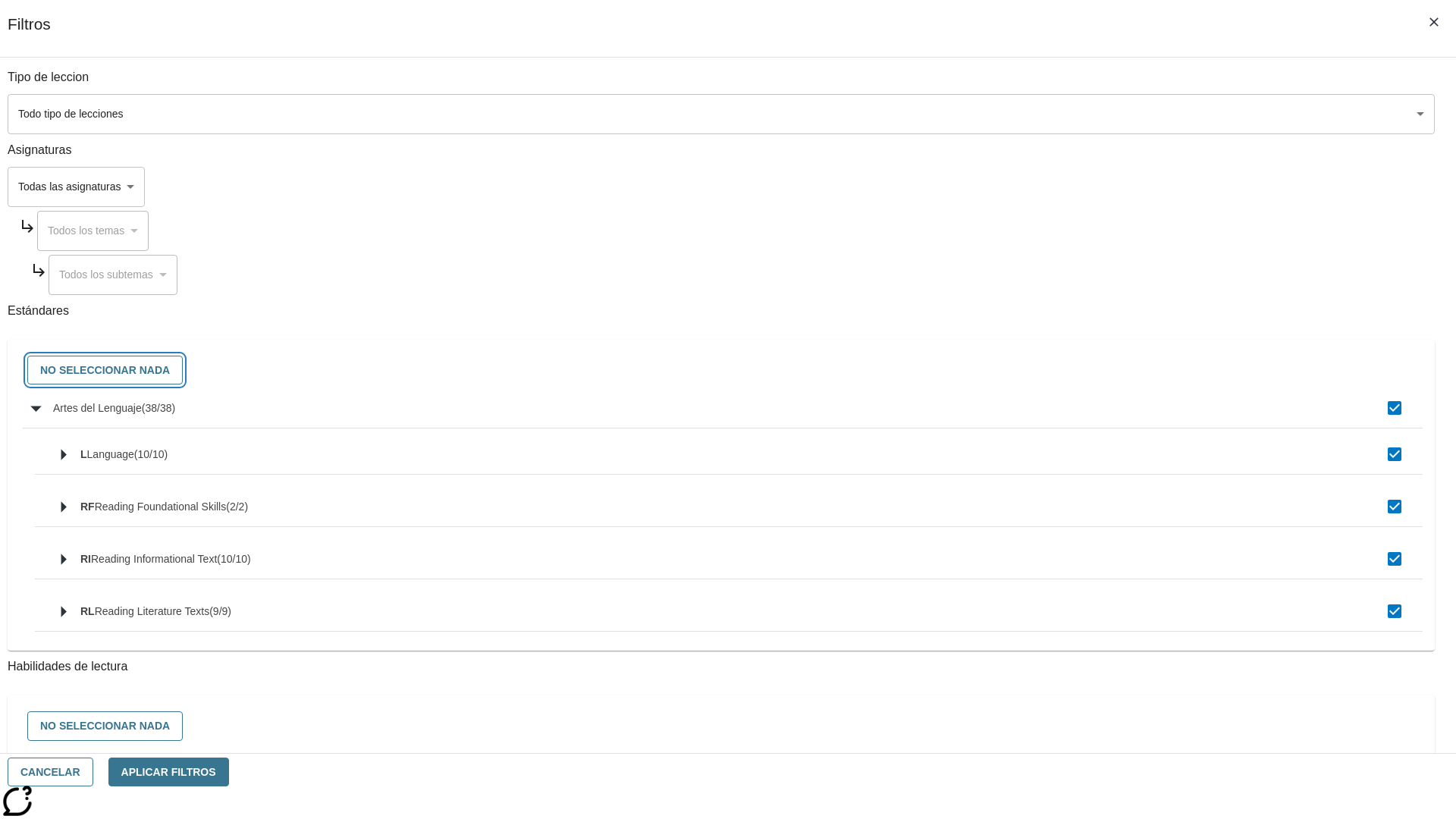
checkbox input "false"
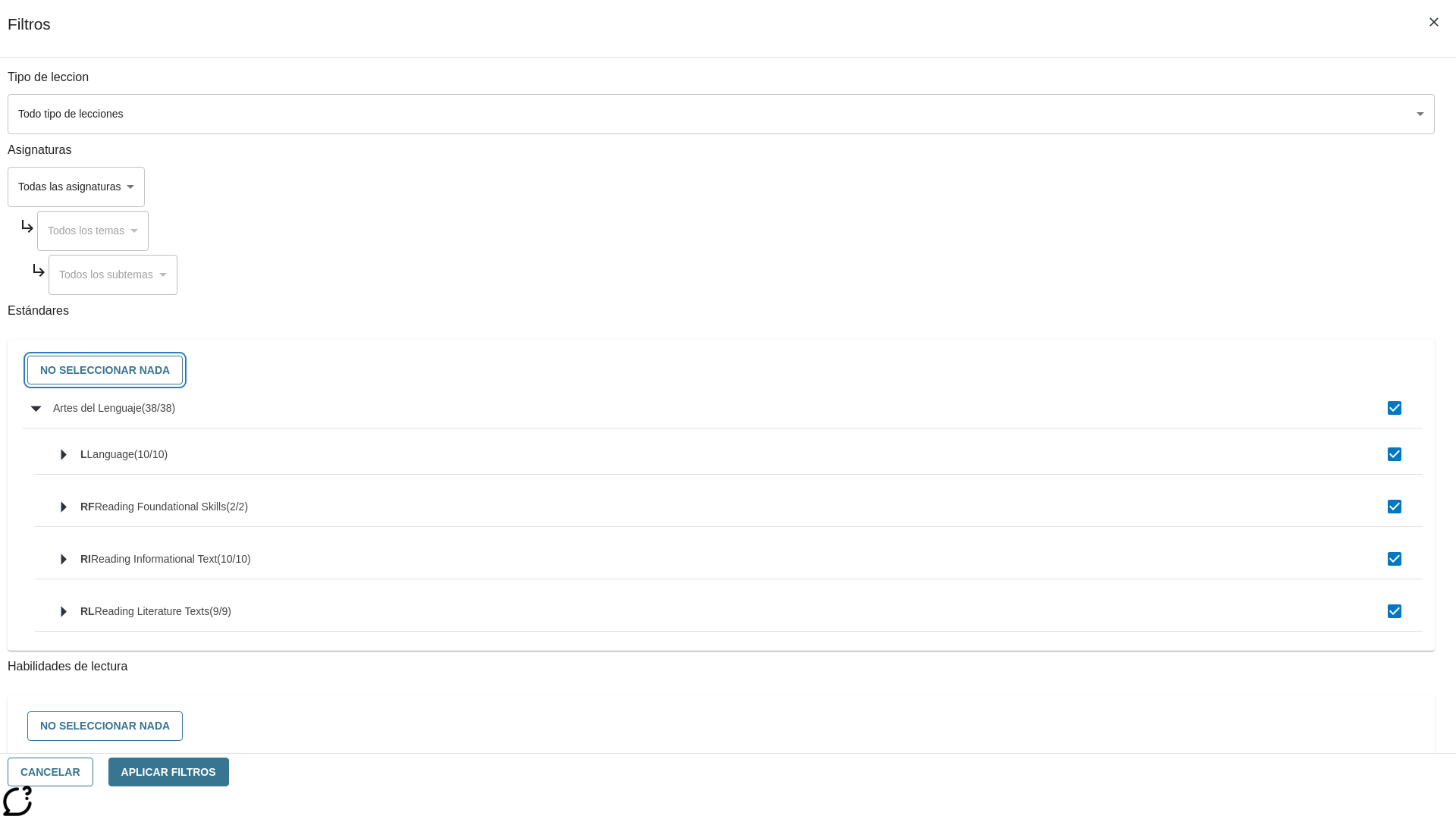
checkbox input "false"
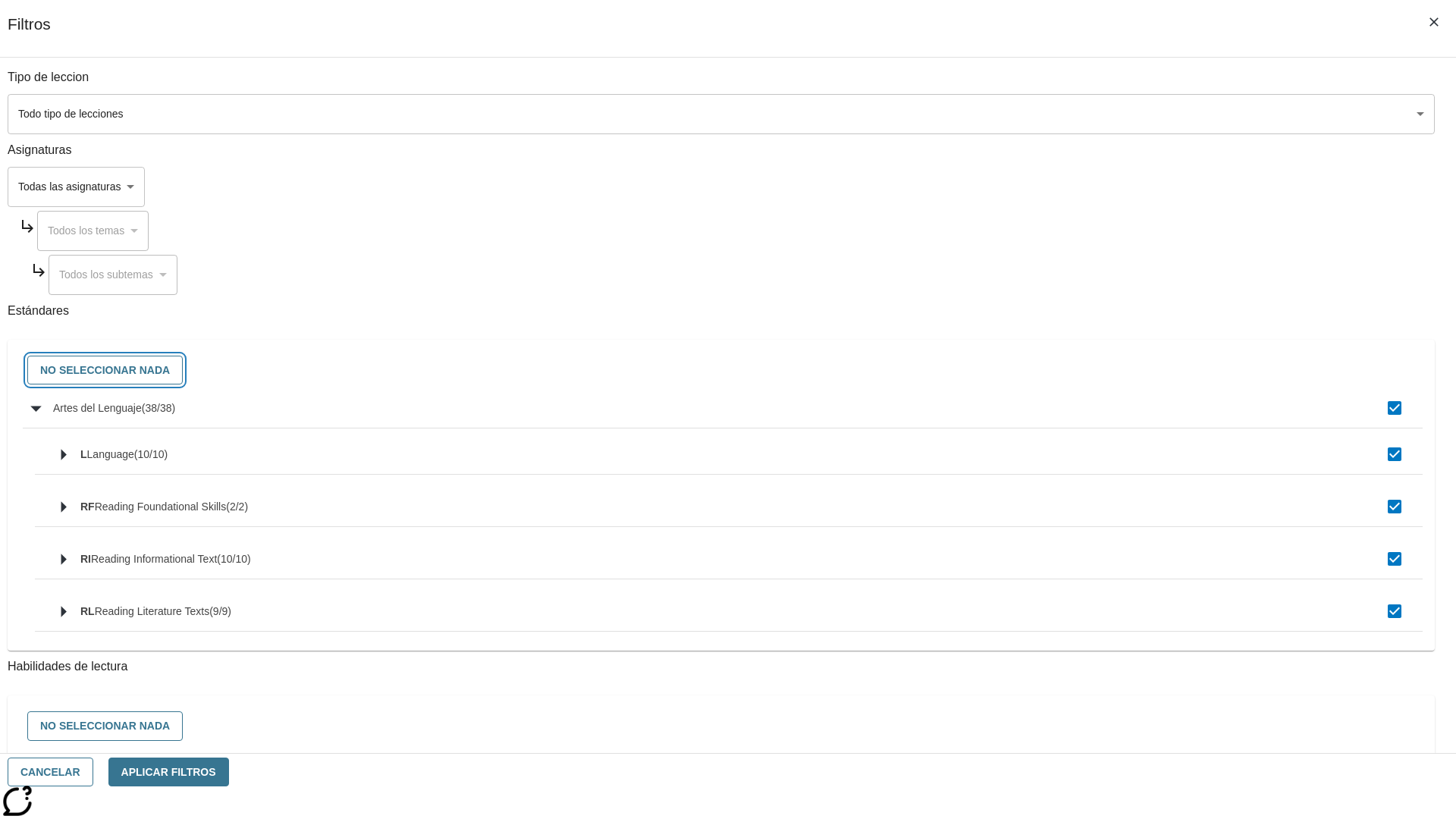
checkbox input "false"
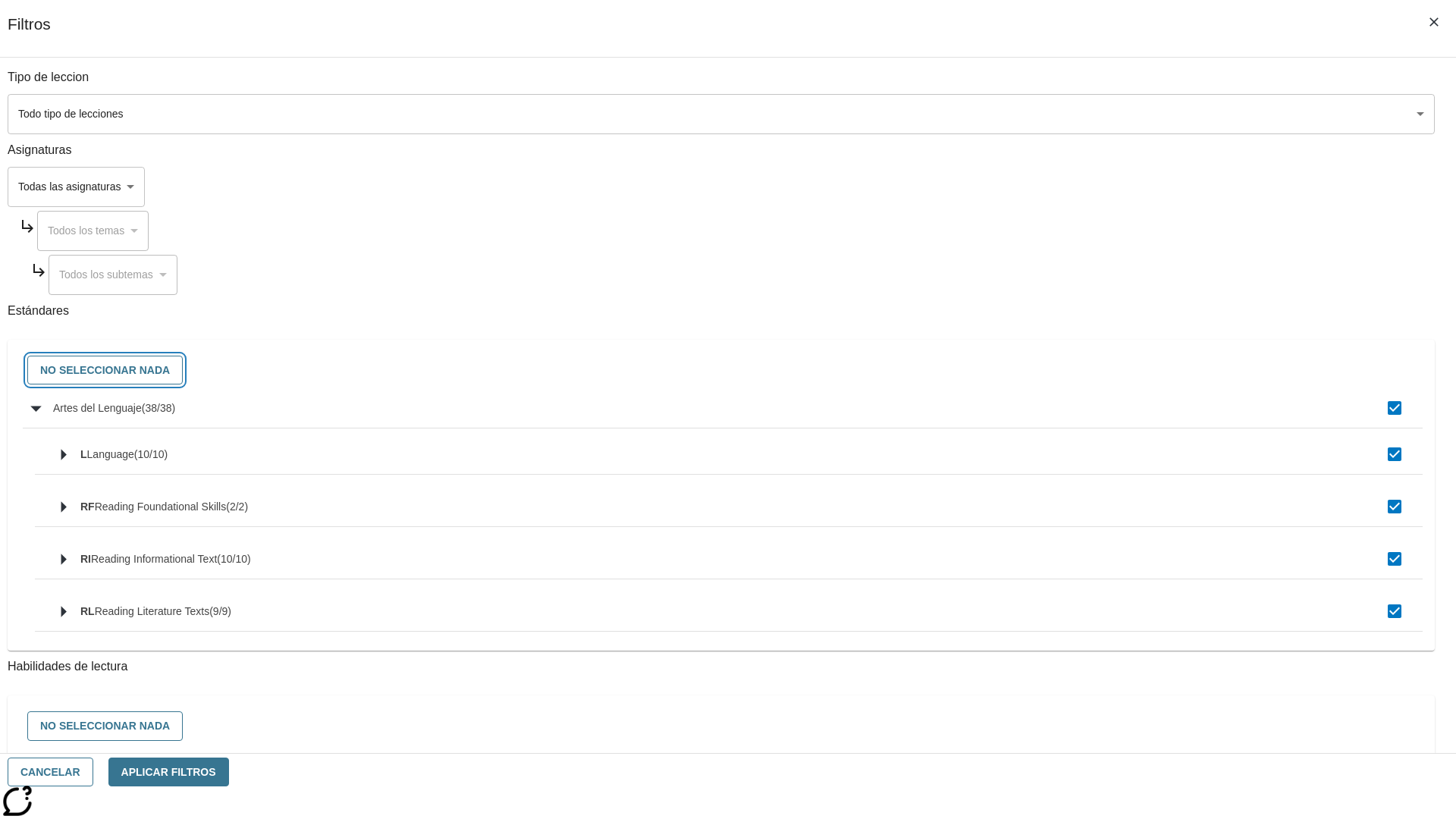
checkbox input "false"
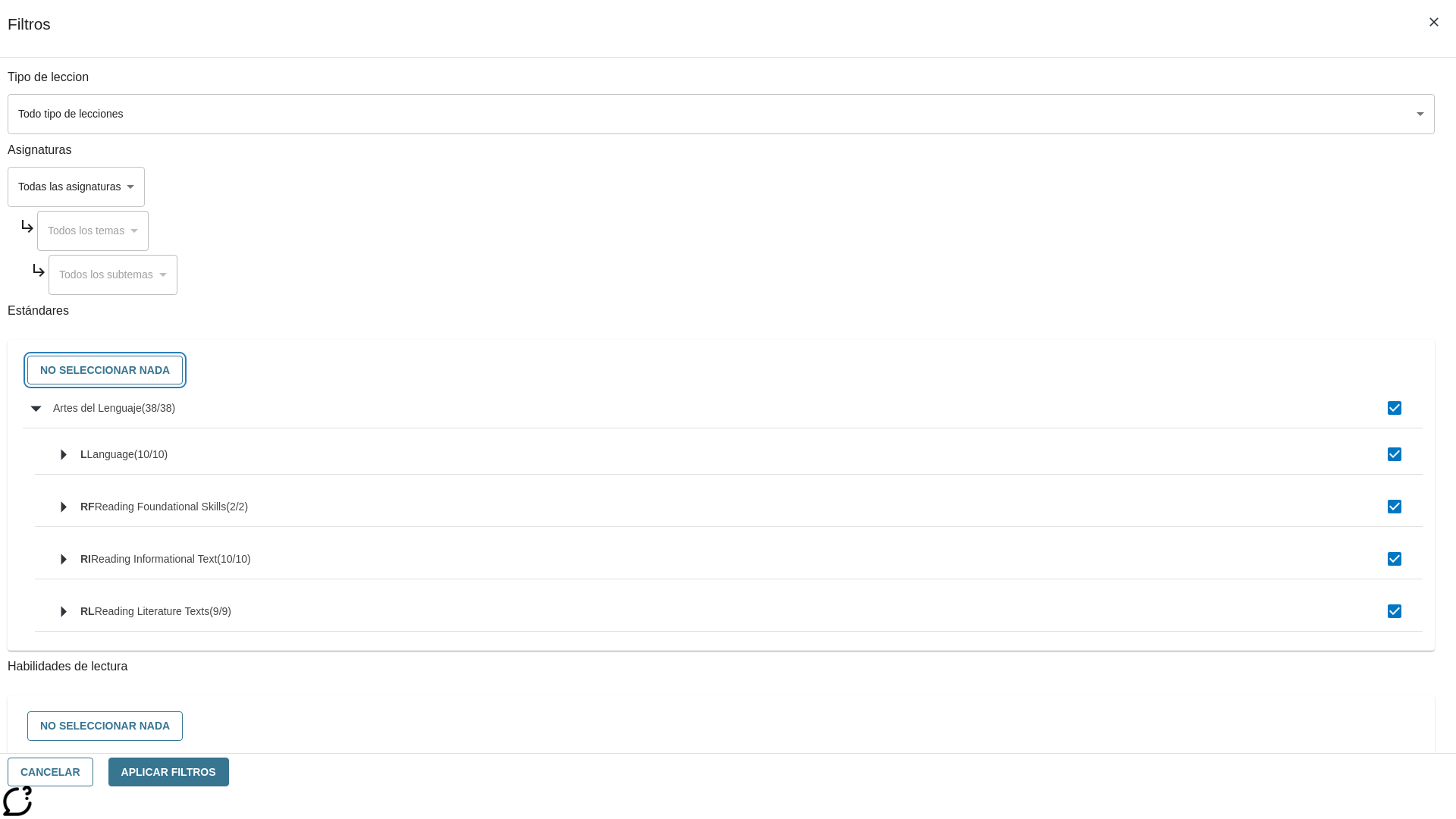
checkbox input "false"
click at [93, 772] on button "Cancelar" at bounding box center [50, 772] width 85 height 29
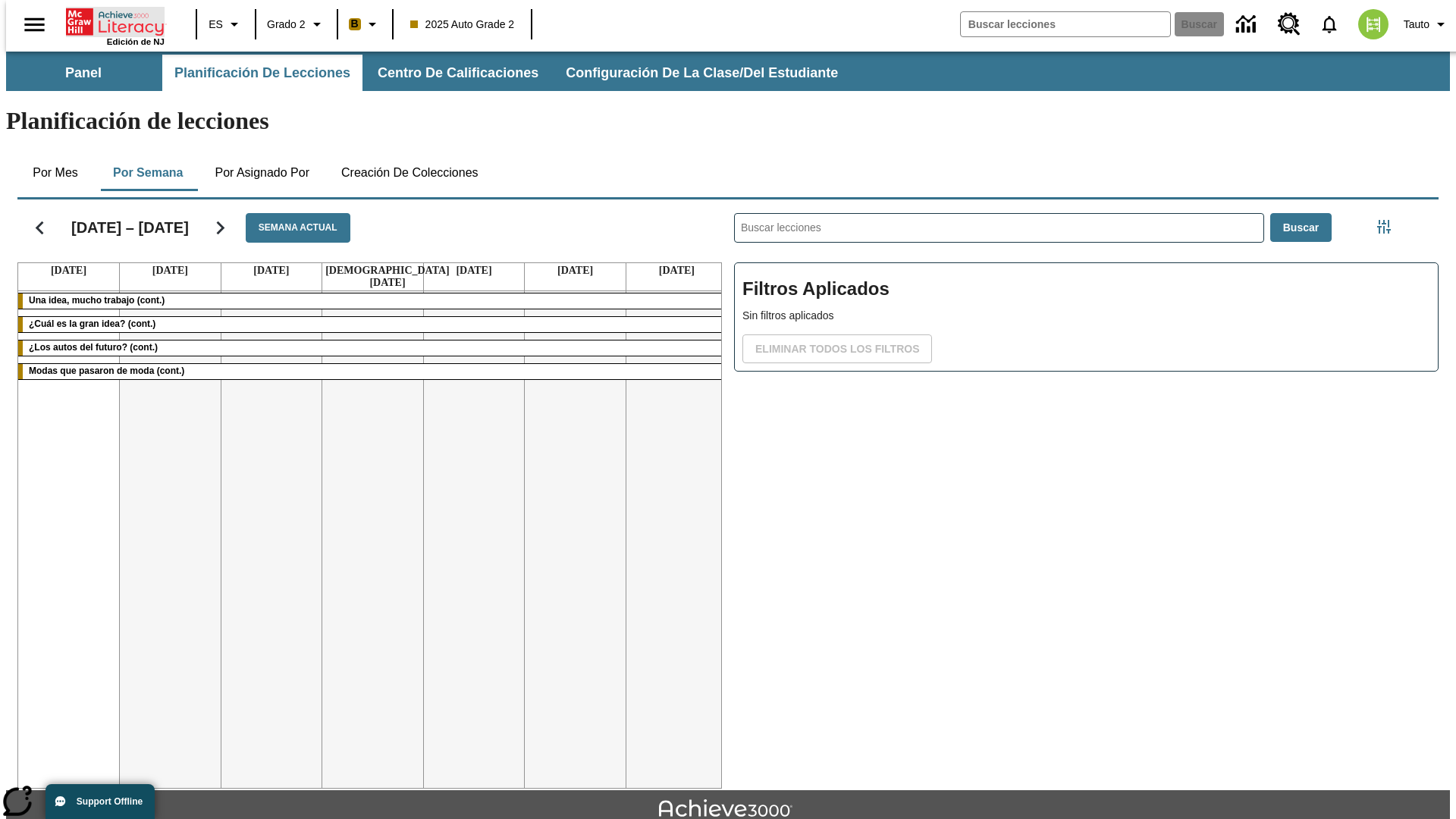
click at [109, 20] on icon "Portada" at bounding box center [116, 22] width 101 height 30
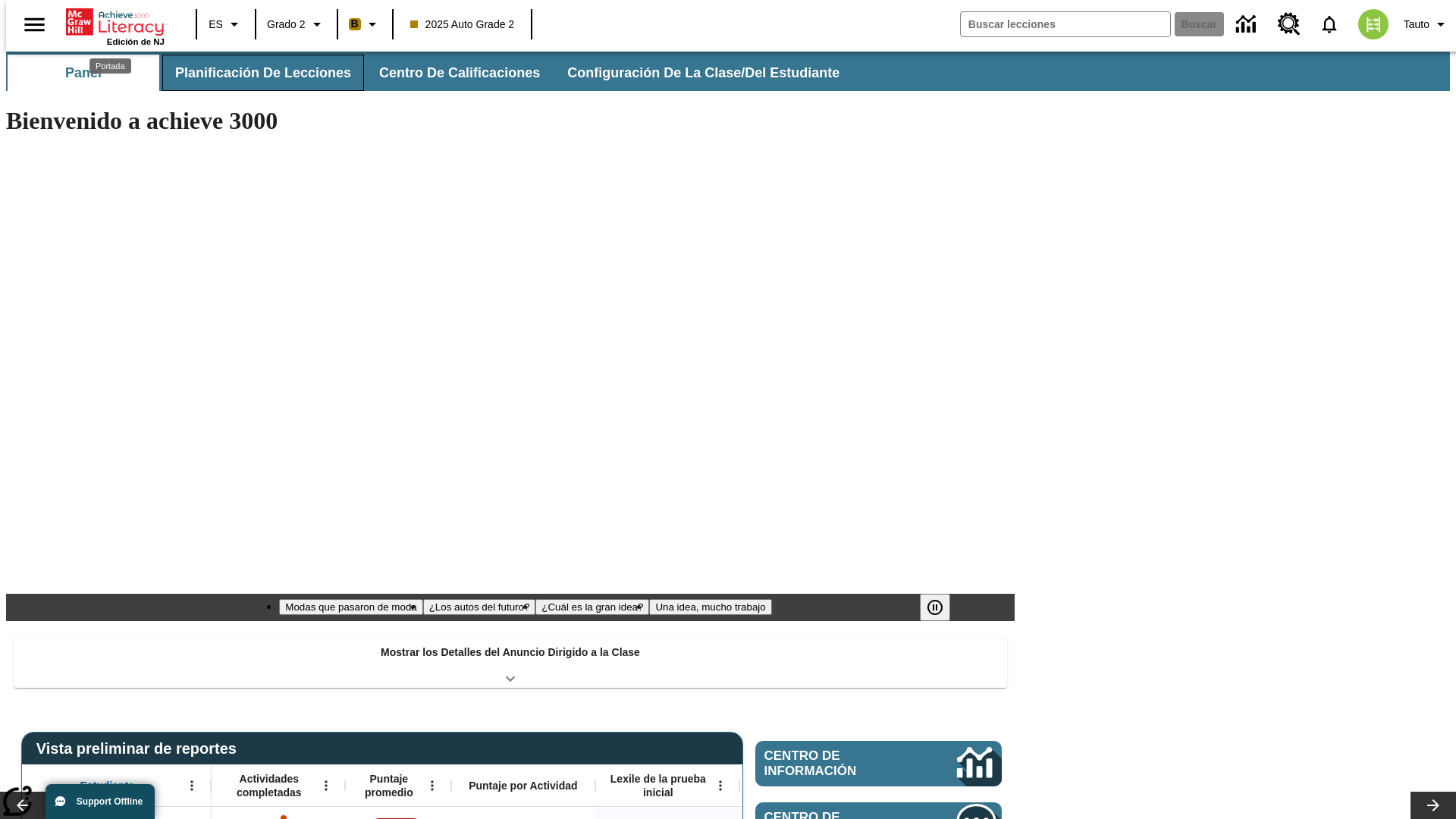
click at [254, 73] on span "Planificación de lecciones" at bounding box center [263, 73] width 176 height 17
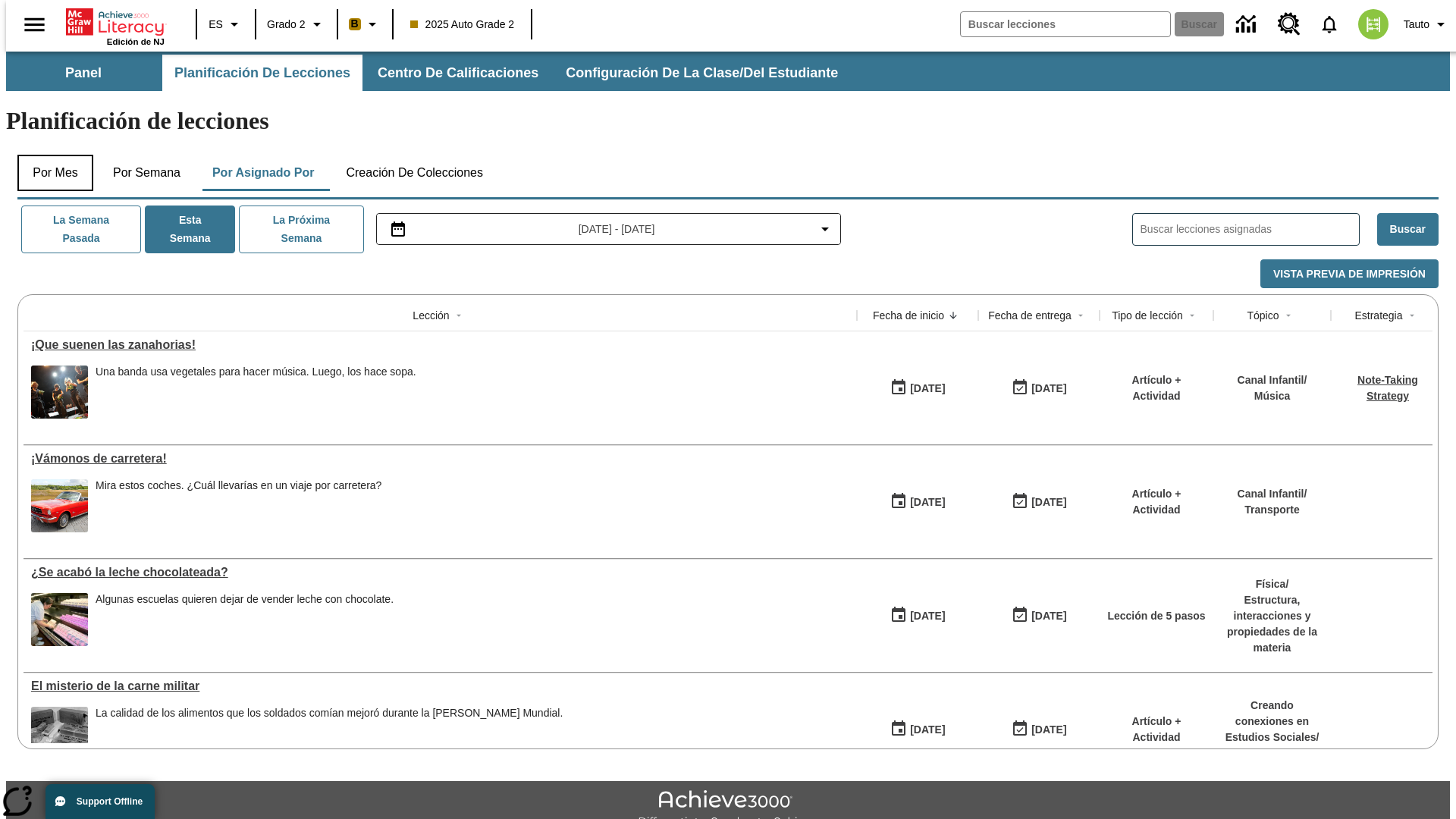
click at [50, 154] on button "Por mes" at bounding box center [55, 172] width 76 height 36
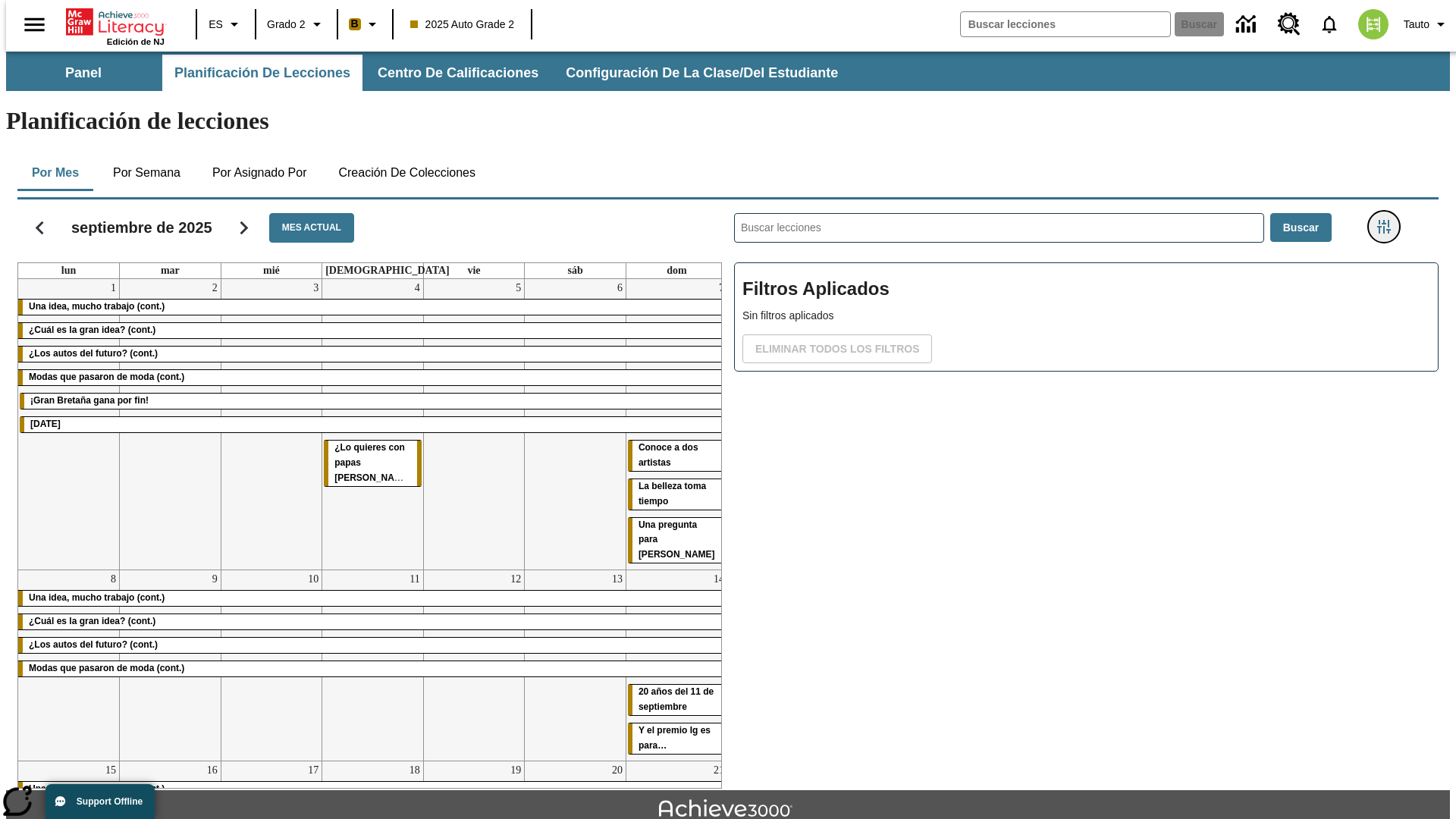
click at [1389, 220] on icon "Menú lateral de filtros" at bounding box center [1385, 227] width 14 height 14
